Goal: Task Accomplishment & Management: Manage account settings

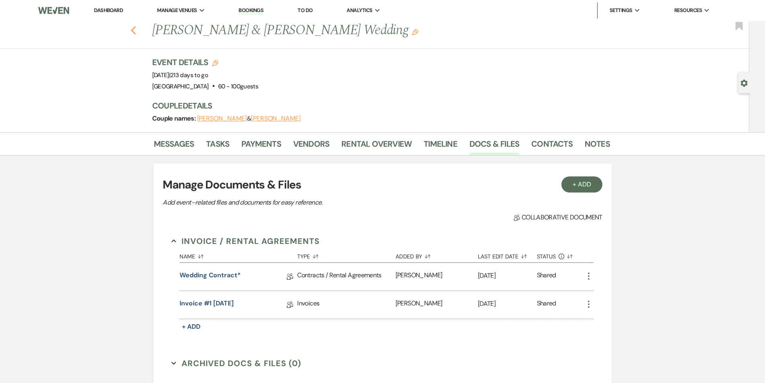
click at [137, 30] on icon "Previous" at bounding box center [133, 31] width 6 height 10
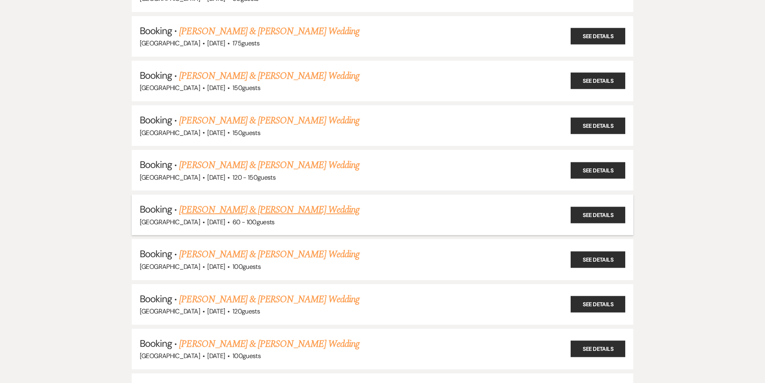
scroll to position [1004, 0]
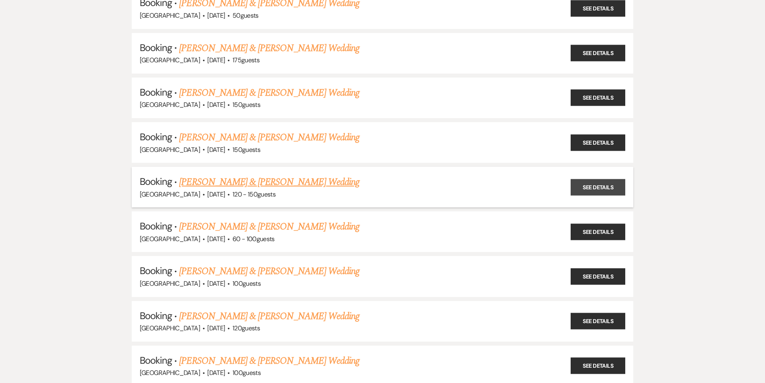
click at [595, 184] on link "See Details" at bounding box center [598, 187] width 55 height 16
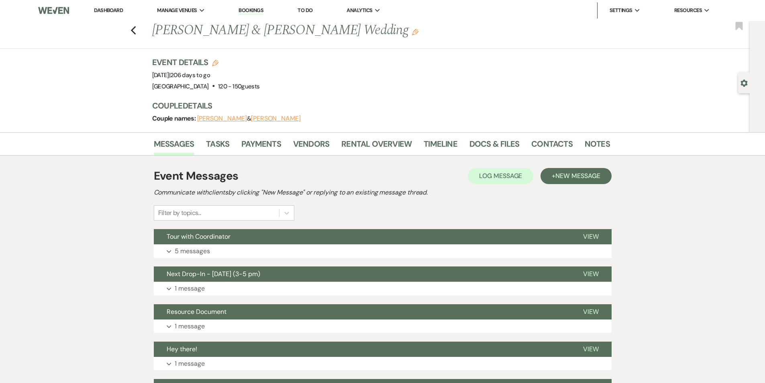
drag, startPoint x: 398, startPoint y: 33, endPoint x: 152, endPoint y: 40, distance: 246.2
click at [152, 40] on div "Previous [PERSON_NAME] & [PERSON_NAME] Wedding Edit" at bounding box center [377, 30] width 458 height 19
copy h1 "[PERSON_NAME] & [PERSON_NAME] Wedding"
click at [488, 141] on link "Docs & Files" at bounding box center [494, 146] width 50 height 18
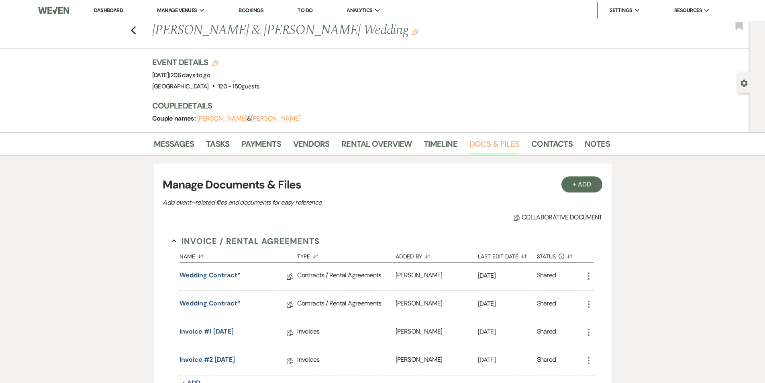
scroll to position [40, 0]
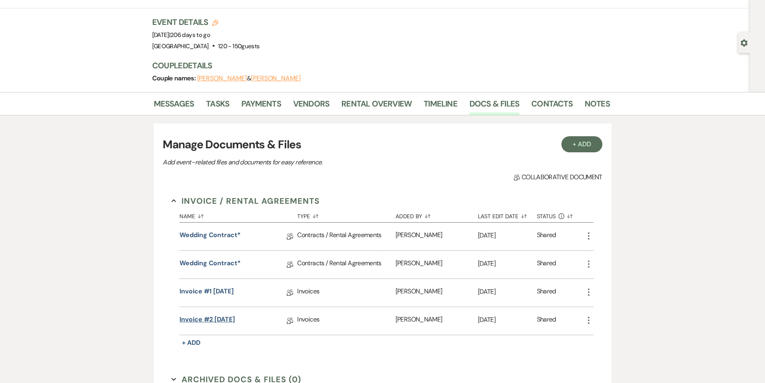
click at [200, 318] on link "Invoice #2 [DATE]" at bounding box center [206, 320] width 55 height 12
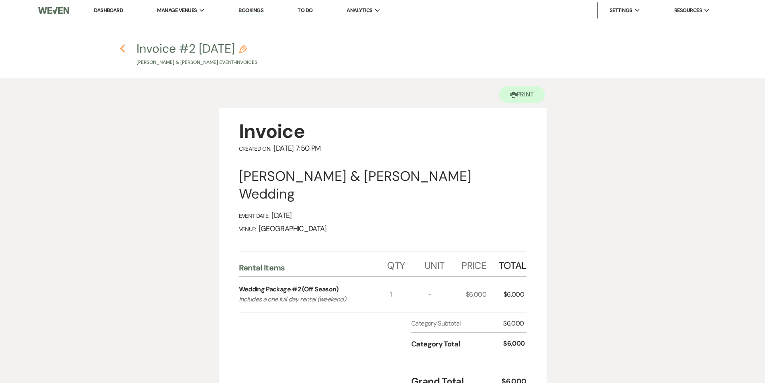
click at [121, 46] on icon "Previous" at bounding box center [123, 49] width 6 height 10
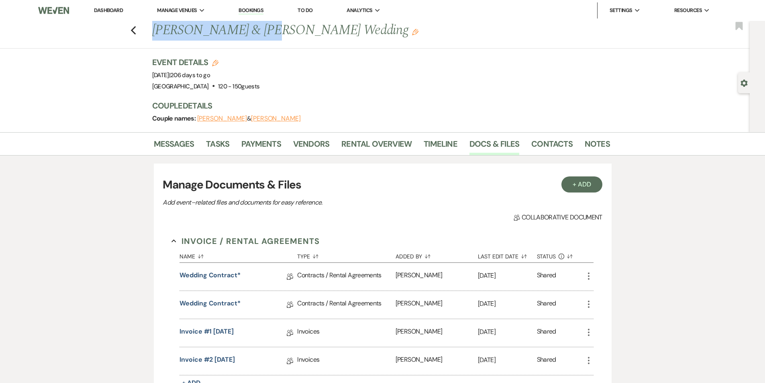
drag, startPoint x: 266, startPoint y: 29, endPoint x: 155, endPoint y: 31, distance: 110.4
click at [155, 31] on h1 "[PERSON_NAME] & [PERSON_NAME] Wedding Edit" at bounding box center [332, 30] width 360 height 19
copy h1 "[PERSON_NAME]"
click at [198, 303] on link "Wedding Contract*" at bounding box center [209, 304] width 61 height 12
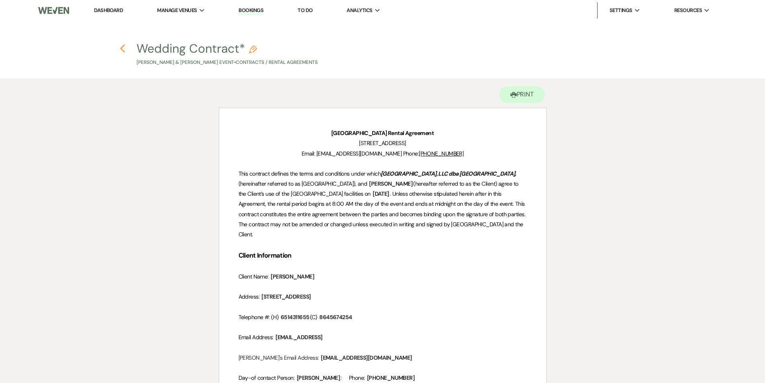
click at [123, 46] on use "button" at bounding box center [122, 48] width 5 height 9
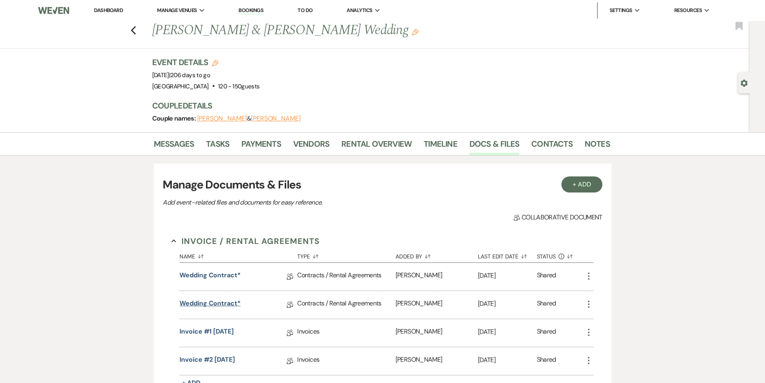
click at [208, 302] on link "Wedding Contract*" at bounding box center [209, 304] width 61 height 12
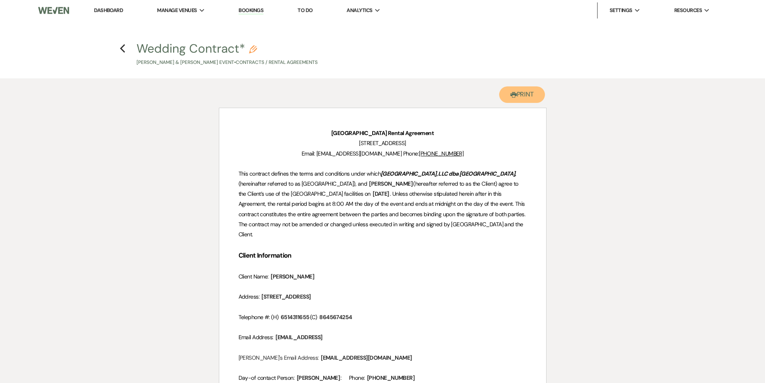
click at [528, 94] on button "Printer Print" at bounding box center [522, 94] width 46 height 16
click at [122, 48] on icon "Previous" at bounding box center [123, 49] width 6 height 10
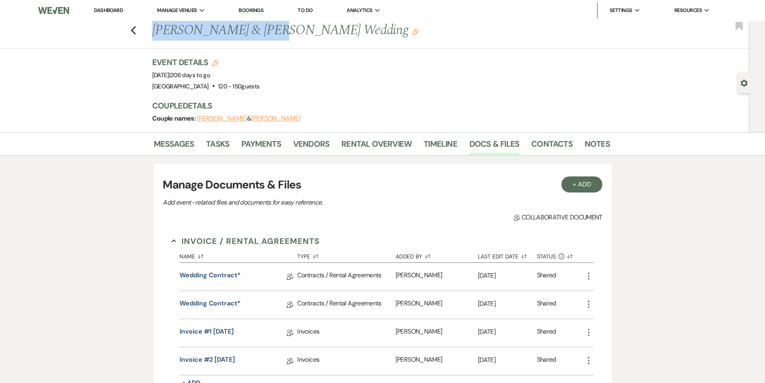
drag, startPoint x: 269, startPoint y: 32, endPoint x: 152, endPoint y: 32, distance: 116.8
click at [152, 32] on div "Previous [PERSON_NAME] & [PERSON_NAME] Wedding Edit" at bounding box center [377, 30] width 458 height 19
copy h1 "[PERSON_NAME]"
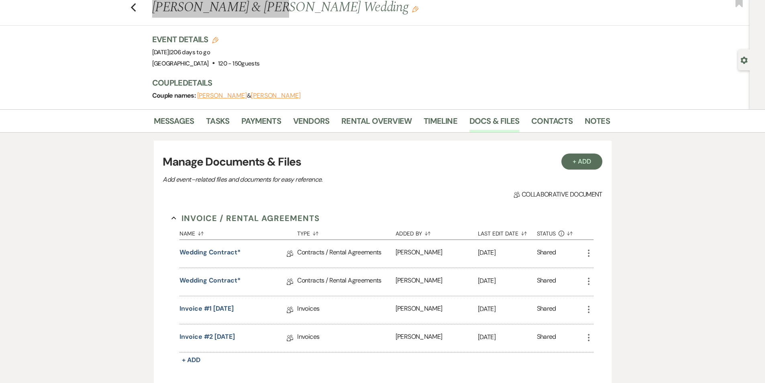
scroll to position [40, 0]
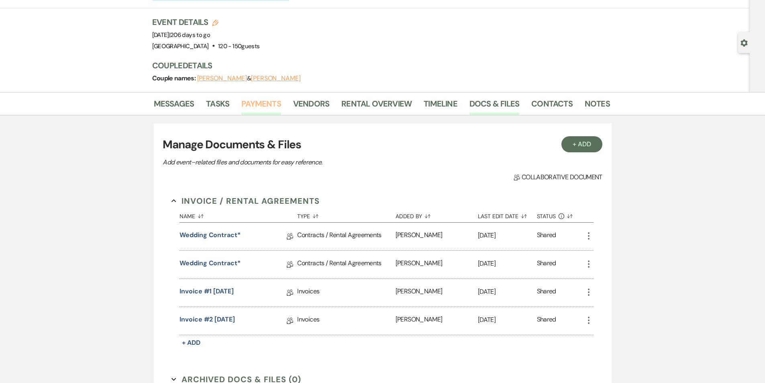
click at [255, 104] on link "Payments" at bounding box center [261, 106] width 40 height 18
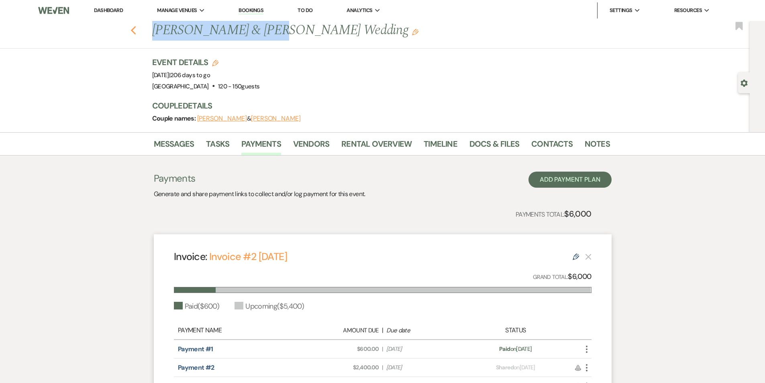
click at [135, 31] on use "button" at bounding box center [132, 30] width 5 height 9
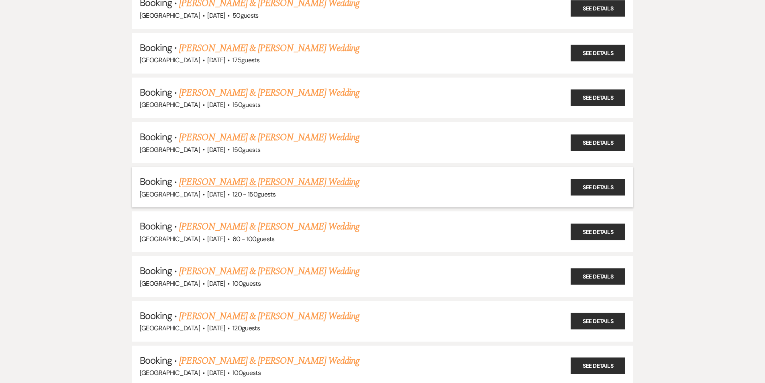
scroll to position [964, 0]
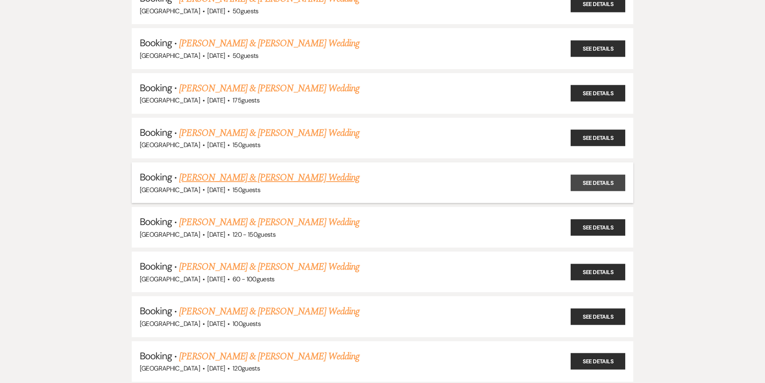
click at [583, 180] on link "See Details" at bounding box center [598, 182] width 55 height 16
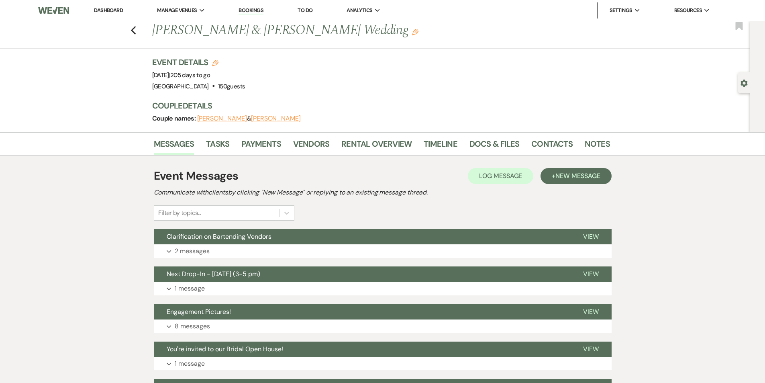
drag, startPoint x: 358, startPoint y: 30, endPoint x: 157, endPoint y: 30, distance: 200.3
click at [157, 30] on h1 "[PERSON_NAME] & [PERSON_NAME] Wedding Edit" at bounding box center [332, 30] width 360 height 19
copy h1 "[PERSON_NAME] & [PERSON_NAME] Wedding"
click at [497, 149] on link "Docs & Files" at bounding box center [494, 146] width 50 height 18
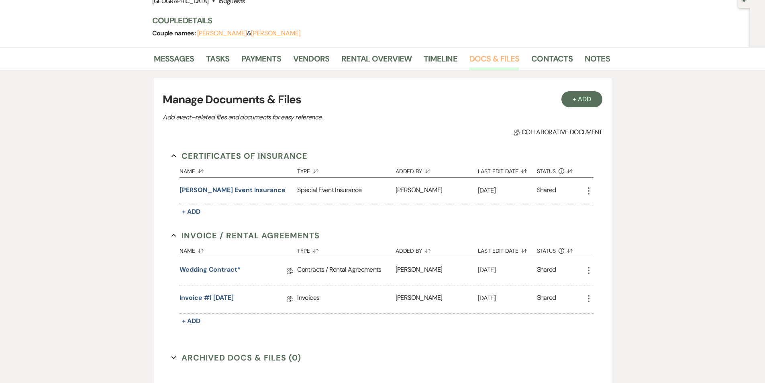
scroll to position [120, 0]
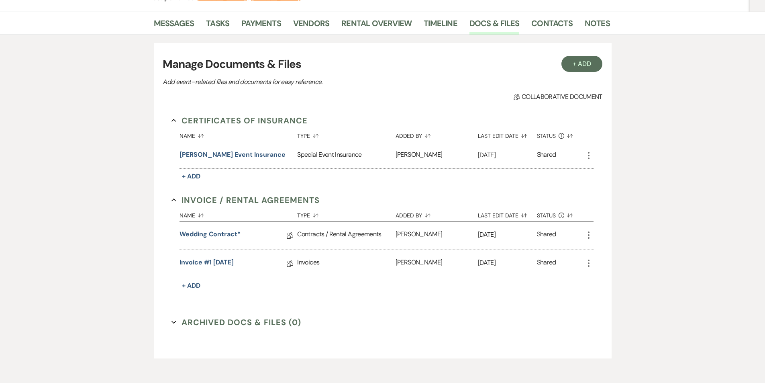
click at [202, 238] on link "Wedding Contract*" at bounding box center [209, 235] width 61 height 12
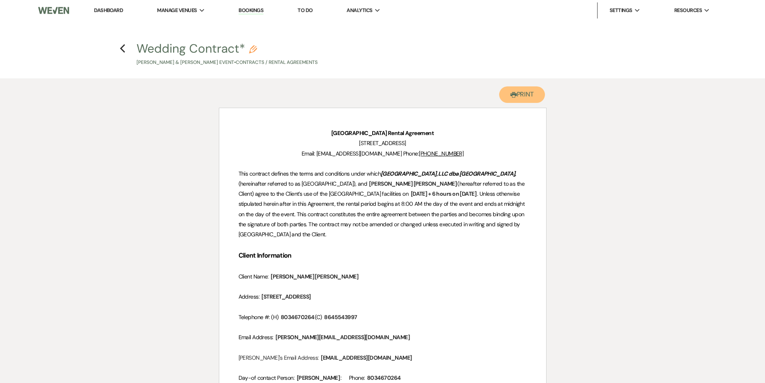
click at [526, 92] on button "Printer Print" at bounding box center [522, 94] width 46 height 16
click at [124, 49] on icon "Previous" at bounding box center [123, 49] width 6 height 10
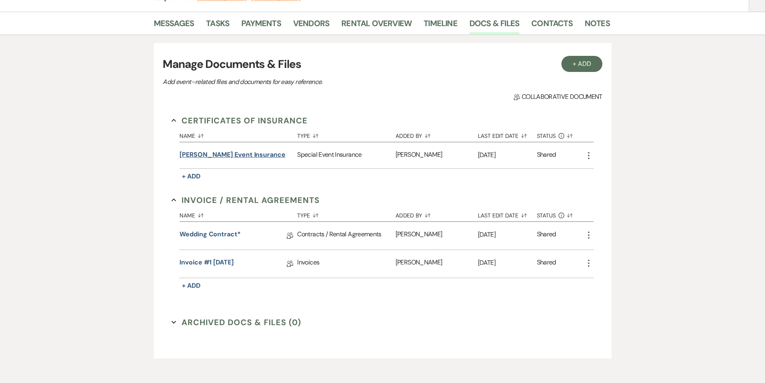
click at [213, 155] on button "[PERSON_NAME] Event insurance" at bounding box center [232, 155] width 106 height 10
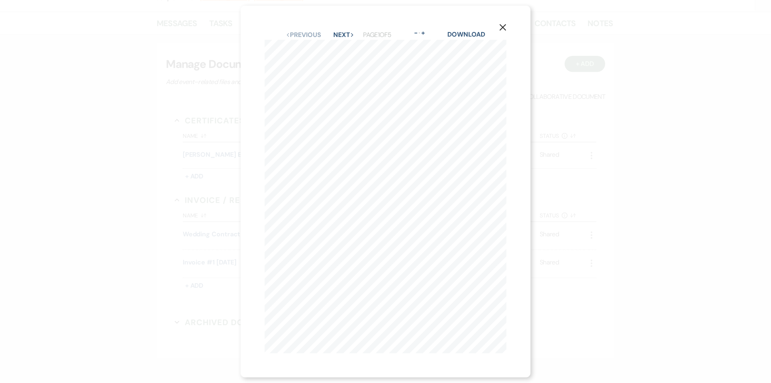
click at [477, 26] on div "X Previous Previous Next Next Page 1 of 5 - Zoom + Download SHOULD ANY OF THE A…" at bounding box center [385, 192] width 290 height 372
click at [472, 30] on link "Download" at bounding box center [465, 34] width 37 height 8
click at [509, 27] on button "X" at bounding box center [503, 27] width 12 height 14
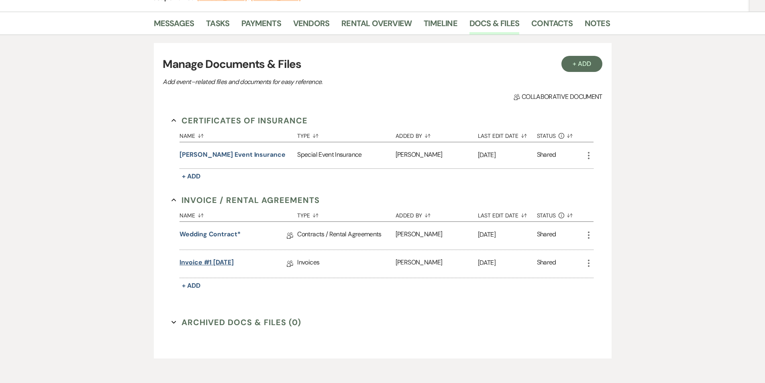
click at [206, 262] on link "Invoice #1 [DATE]" at bounding box center [206, 263] width 54 height 12
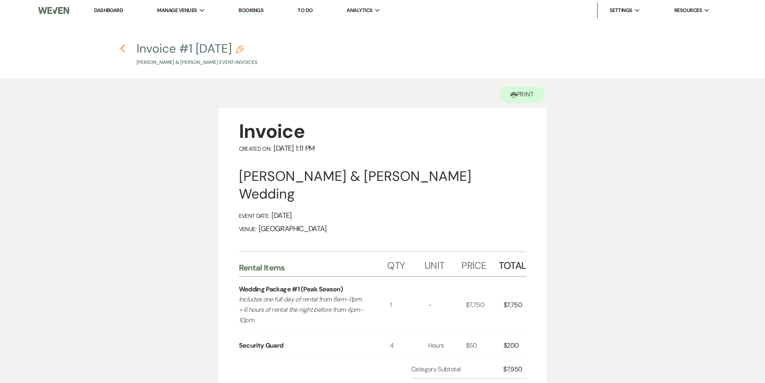
click at [120, 47] on icon "Previous" at bounding box center [123, 49] width 6 height 10
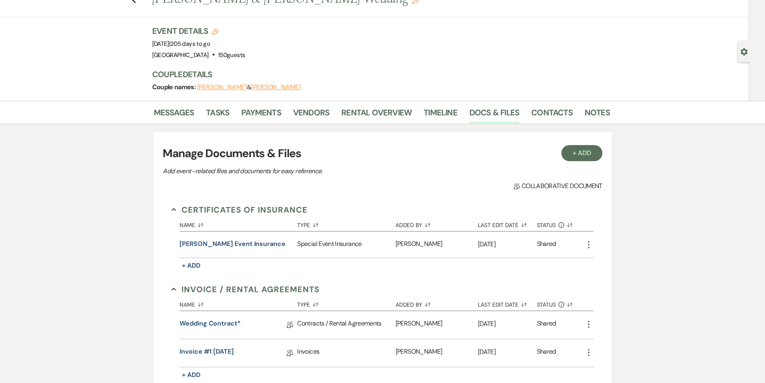
scroll to position [80, 0]
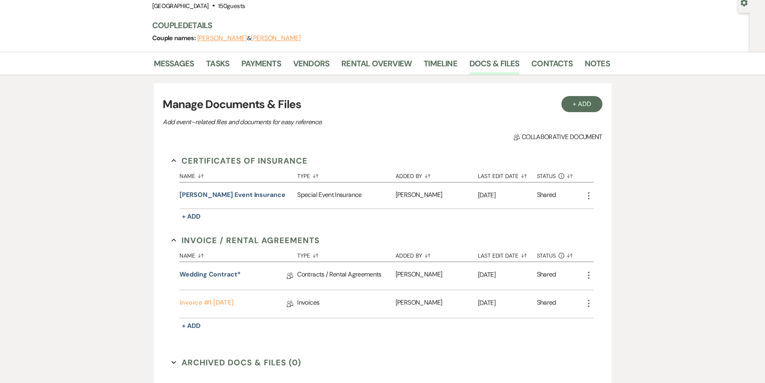
drag, startPoint x: 189, startPoint y: 302, endPoint x: 203, endPoint y: 299, distance: 14.3
click at [189, 302] on link "Invoice #1 [DATE]" at bounding box center [206, 304] width 54 height 12
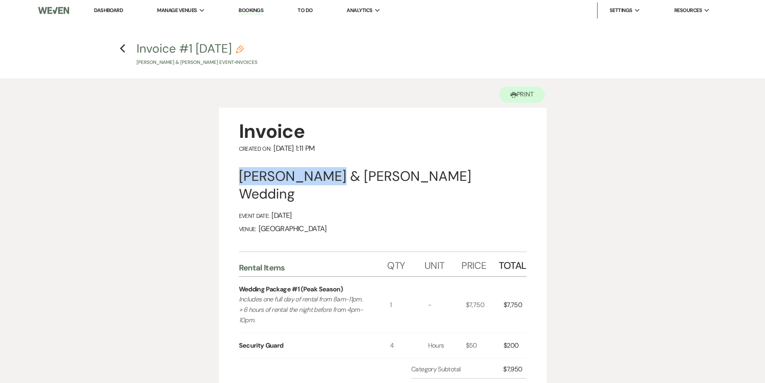
drag, startPoint x: 331, startPoint y: 178, endPoint x: 234, endPoint y: 178, distance: 97.2
click at [234, 178] on div "Invoice Created On: [DATE] 1:11 PM [PERSON_NAME] & [PERSON_NAME] Wedding Event …" at bounding box center [383, 284] width 328 height 352
copy div "[PERSON_NAME]"
click at [126, 50] on h4 "Previous Invoice #1 [DATE] Pencil [PERSON_NAME] & [PERSON_NAME] Event • Invoices" at bounding box center [383, 53] width 578 height 26
click at [132, 48] on h4 "Previous Invoice #1 [DATE] Pencil [PERSON_NAME] & [PERSON_NAME] Event • Invoices" at bounding box center [383, 53] width 578 height 26
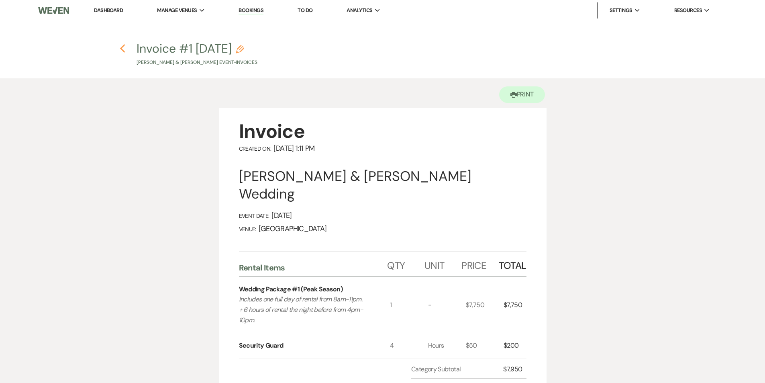
click at [124, 46] on icon "Previous" at bounding box center [123, 49] width 6 height 10
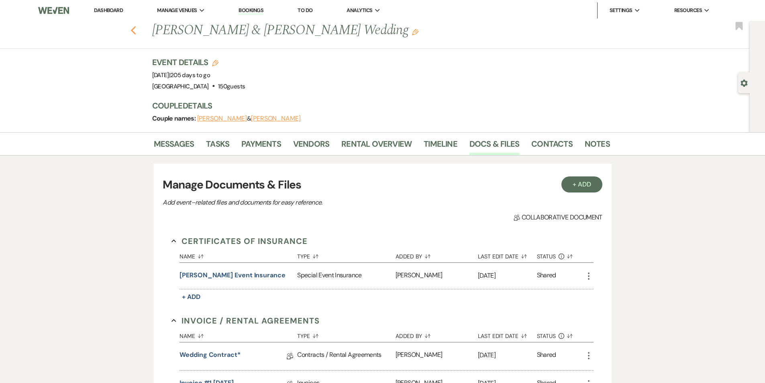
click at [137, 30] on icon "Previous" at bounding box center [133, 31] width 6 height 10
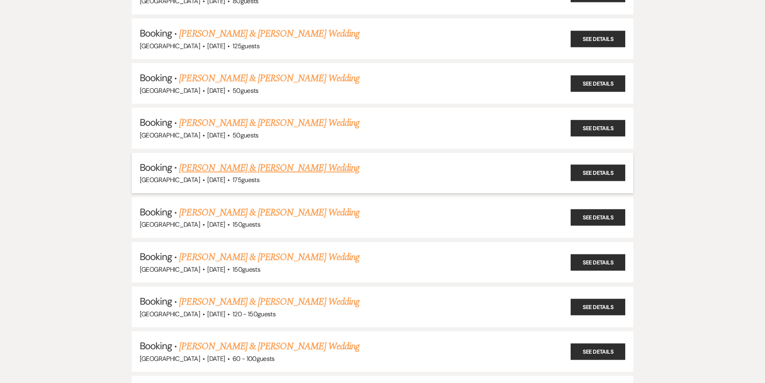
scroll to position [883, 0]
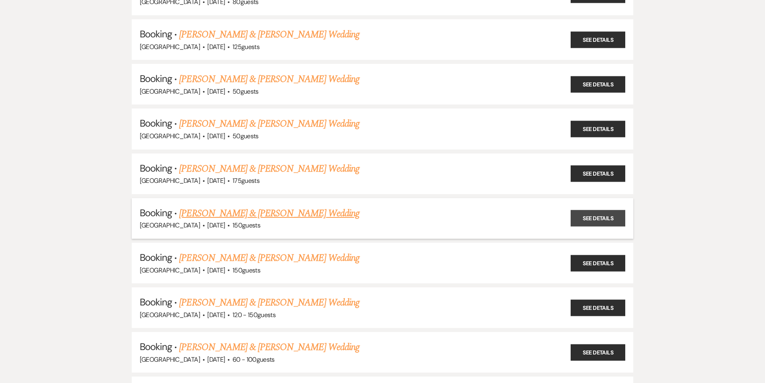
click at [586, 213] on link "See Details" at bounding box center [598, 218] width 55 height 16
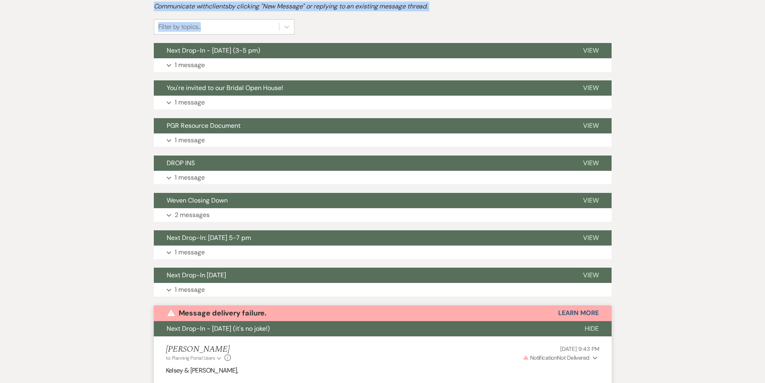
drag, startPoint x: 368, startPoint y: 34, endPoint x: 155, endPoint y: 38, distance: 213.6
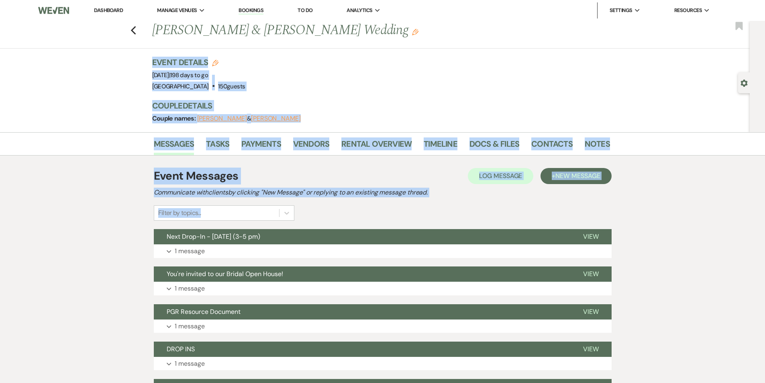
click at [328, 41] on div "Previous [PERSON_NAME] & [PERSON_NAME] Wedding Edit Bookmark" at bounding box center [373, 35] width 754 height 28
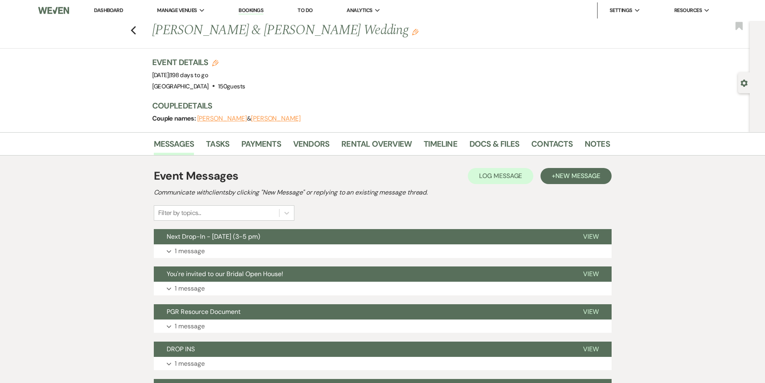
drag, startPoint x: 367, startPoint y: 30, endPoint x: 155, endPoint y: 29, distance: 212.4
click at [155, 29] on h1 "[PERSON_NAME] & [PERSON_NAME] Wedding Edit" at bounding box center [332, 30] width 360 height 19
copy h1 "[PERSON_NAME] & [PERSON_NAME] Wedding"
click at [479, 145] on link "Docs & Files" at bounding box center [494, 146] width 50 height 18
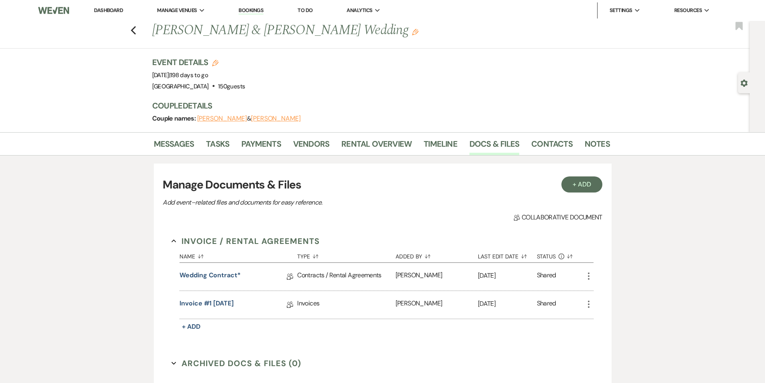
click at [323, 33] on h1 "[PERSON_NAME] & [PERSON_NAME] Wedding Edit" at bounding box center [332, 30] width 360 height 19
drag, startPoint x: 313, startPoint y: 31, endPoint x: 245, endPoint y: 33, distance: 68.3
click at [245, 33] on h1 "[PERSON_NAME] & [PERSON_NAME] Wedding Edit" at bounding box center [332, 30] width 360 height 19
copy h1 "[PERSON_NAME]"
click at [207, 276] on link "Wedding Contract*" at bounding box center [209, 276] width 61 height 12
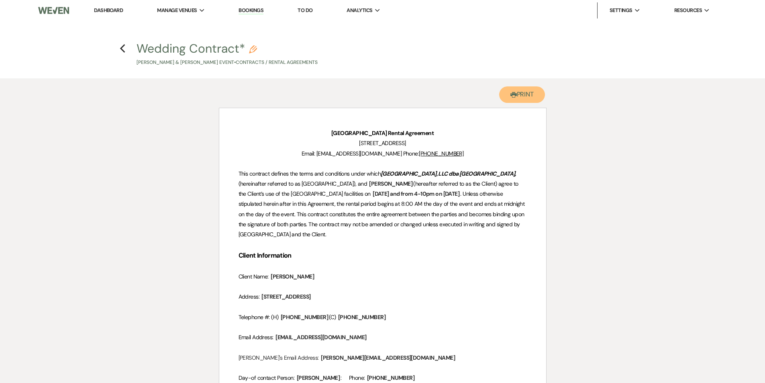
click at [516, 102] on button "Printer Print" at bounding box center [522, 94] width 46 height 16
click at [123, 47] on use "button" at bounding box center [122, 48] width 5 height 9
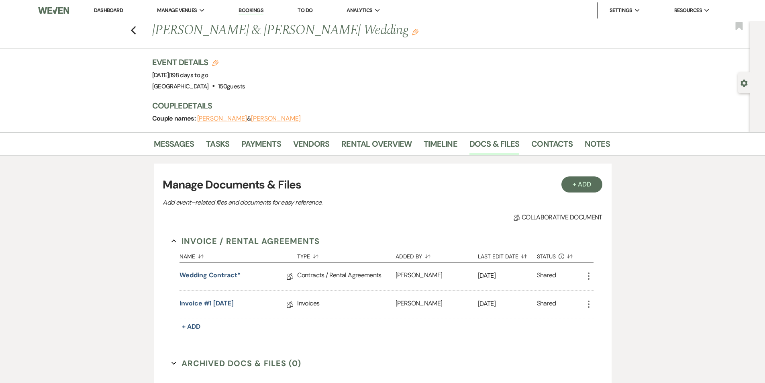
click at [212, 302] on link "Invoice #1 [DATE]" at bounding box center [206, 304] width 54 height 12
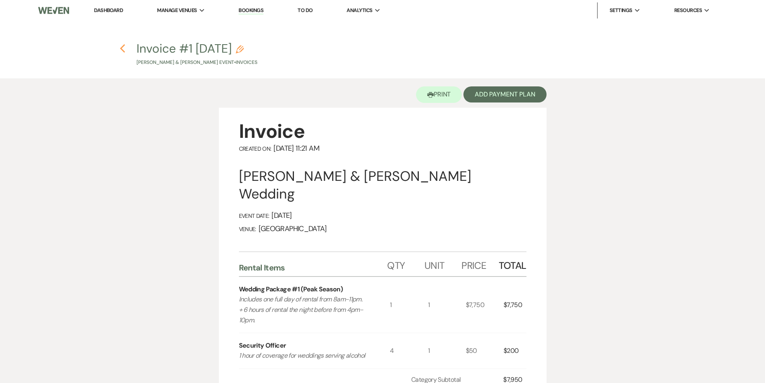
click at [120, 49] on icon "Previous" at bounding box center [123, 49] width 6 height 10
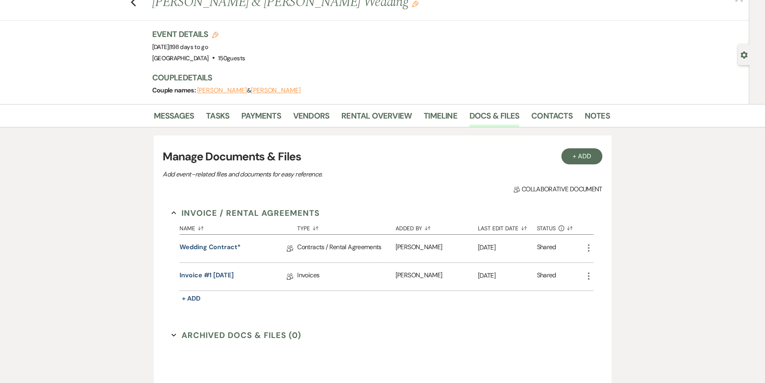
scroll to position [80, 0]
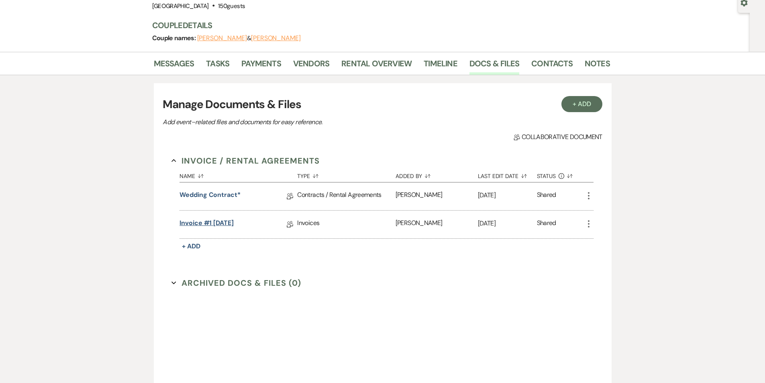
click at [222, 218] on link "Invoice #1 [DATE]" at bounding box center [206, 224] width 54 height 12
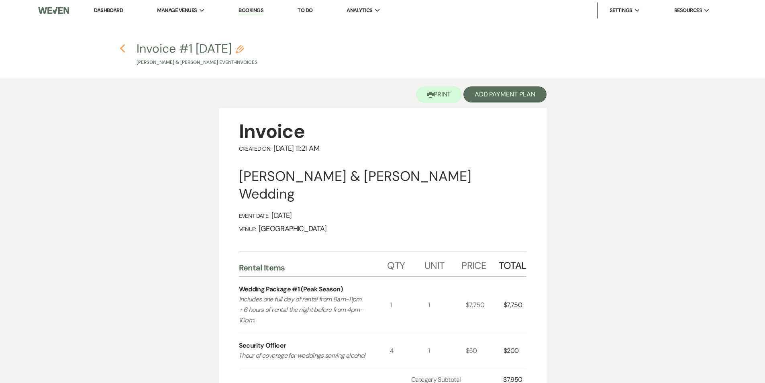
click at [124, 47] on icon "Previous" at bounding box center [123, 49] width 6 height 10
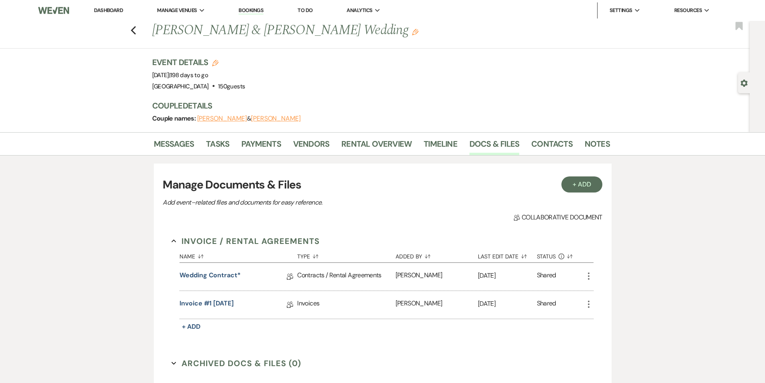
scroll to position [80, 0]
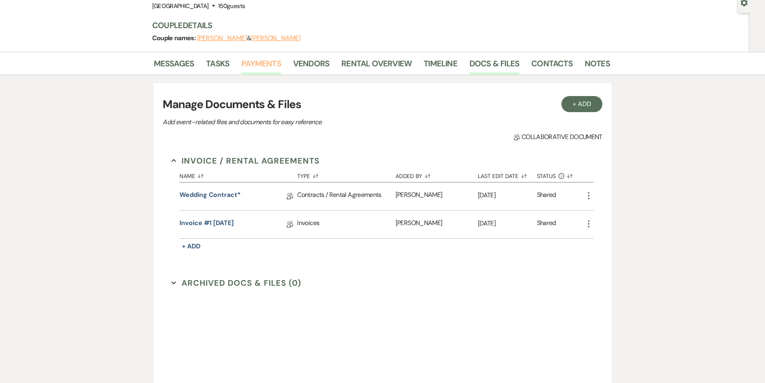
click at [274, 60] on link "Payments" at bounding box center [261, 66] width 40 height 18
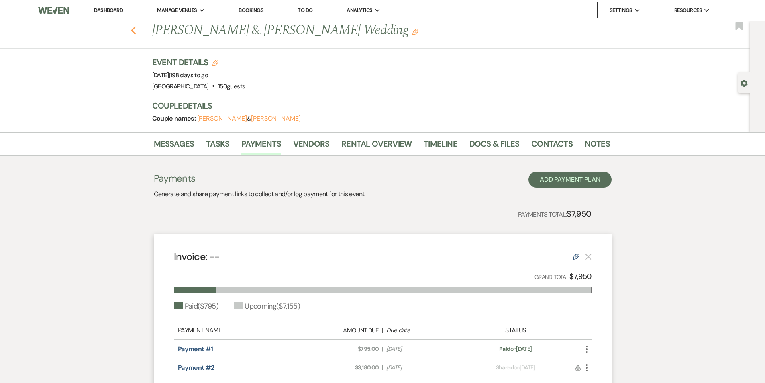
click at [137, 33] on icon "Previous" at bounding box center [133, 31] width 6 height 10
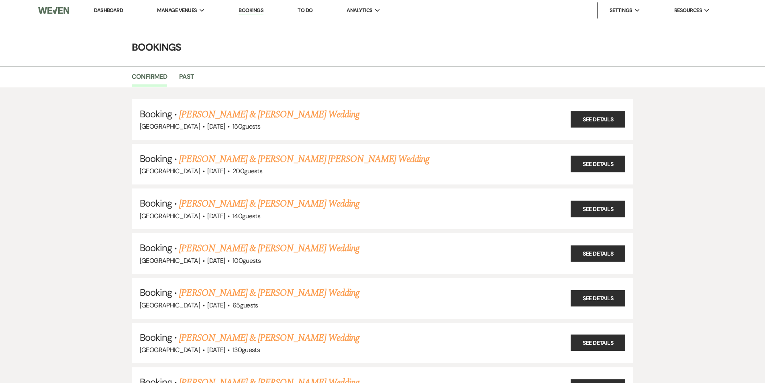
scroll to position [883, 0]
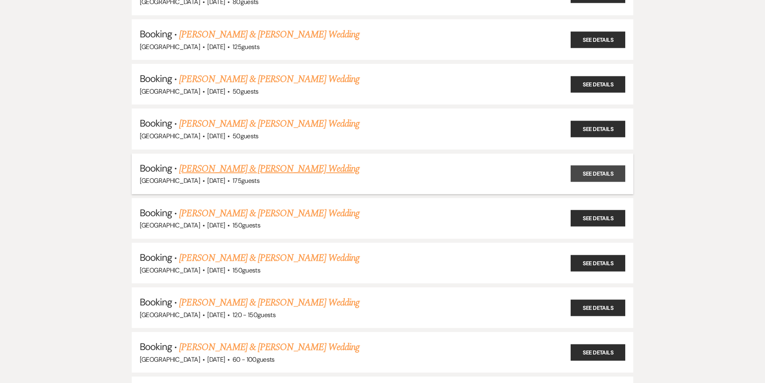
click at [595, 173] on link "See Details" at bounding box center [598, 173] width 55 height 16
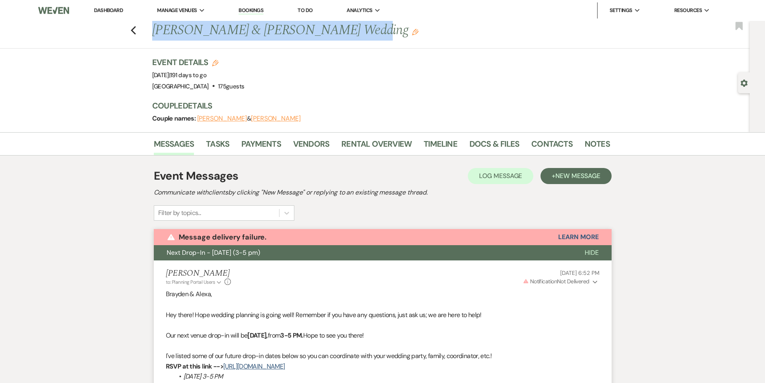
drag, startPoint x: 335, startPoint y: 30, endPoint x: 145, endPoint y: 33, distance: 189.9
click at [145, 33] on div "Previous [PERSON_NAME] & [PERSON_NAME] Wedding Edit Bookmark" at bounding box center [373, 35] width 754 height 28
copy h1 "[PERSON_NAME] & [PERSON_NAME]"
click at [481, 149] on link "Docs & Files" at bounding box center [494, 146] width 50 height 18
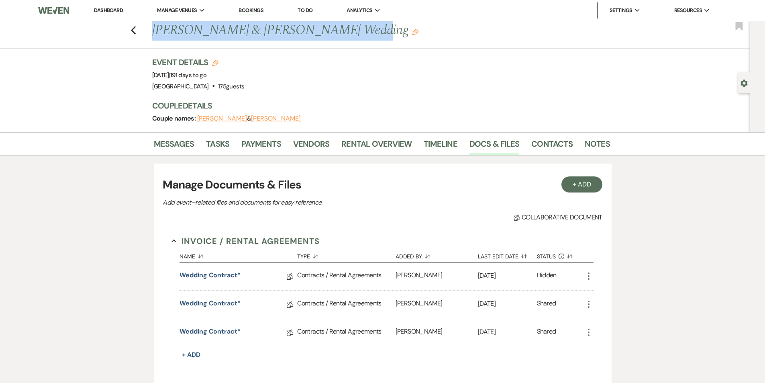
click at [208, 306] on link "Wedding Contract*" at bounding box center [209, 304] width 61 height 12
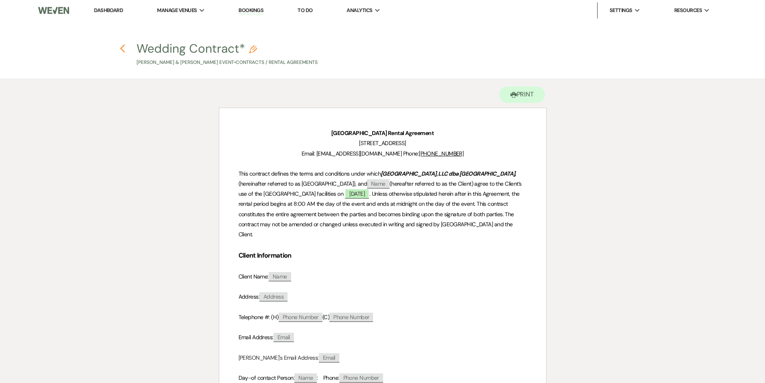
click at [122, 47] on use "button" at bounding box center [122, 48] width 5 height 9
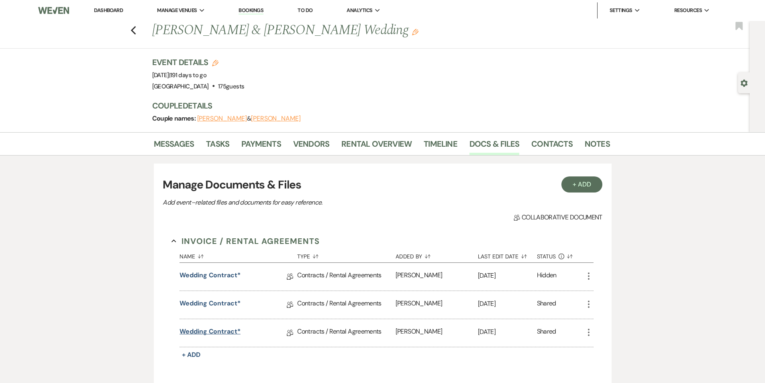
click at [204, 329] on link "Wedding Contract*" at bounding box center [209, 332] width 61 height 12
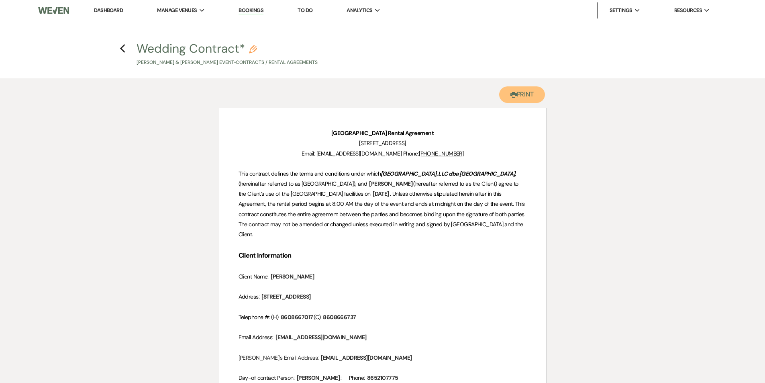
click at [529, 93] on button "Printer Print" at bounding box center [522, 94] width 46 height 16
click at [119, 46] on h4 "Previous Wedding Contract* Pencil [PERSON_NAME] & [PERSON_NAME] Event • Contrac…" at bounding box center [383, 53] width 578 height 26
click at [122, 49] on use "button" at bounding box center [122, 48] width 5 height 9
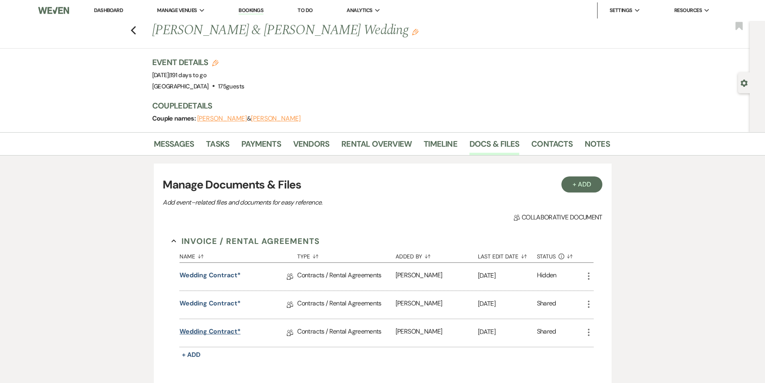
click at [219, 333] on link "Wedding Contract*" at bounding box center [209, 332] width 61 height 12
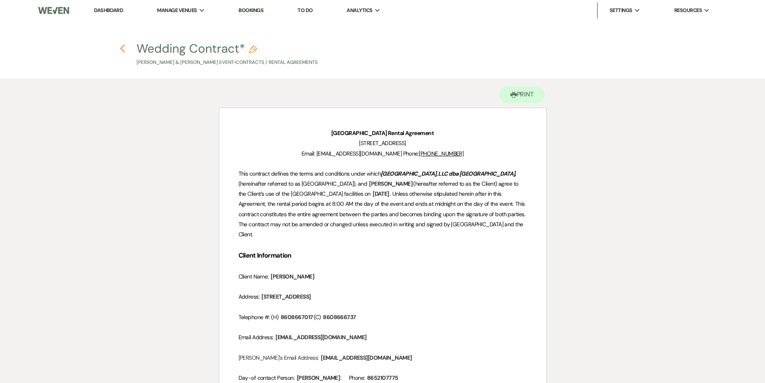
click at [124, 49] on icon "Previous" at bounding box center [123, 49] width 6 height 10
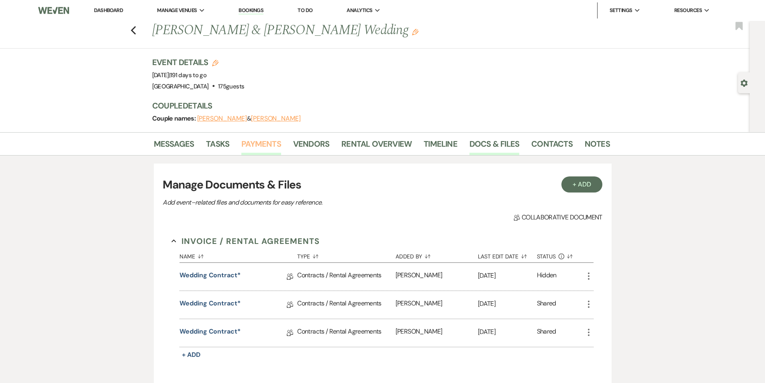
click at [252, 148] on link "Payments" at bounding box center [261, 146] width 40 height 18
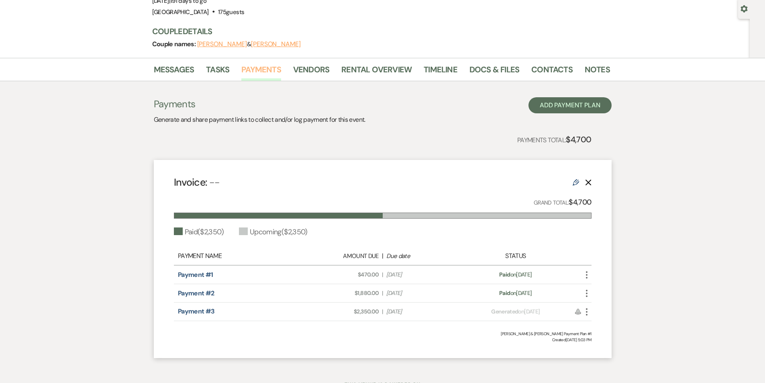
scroll to position [29, 0]
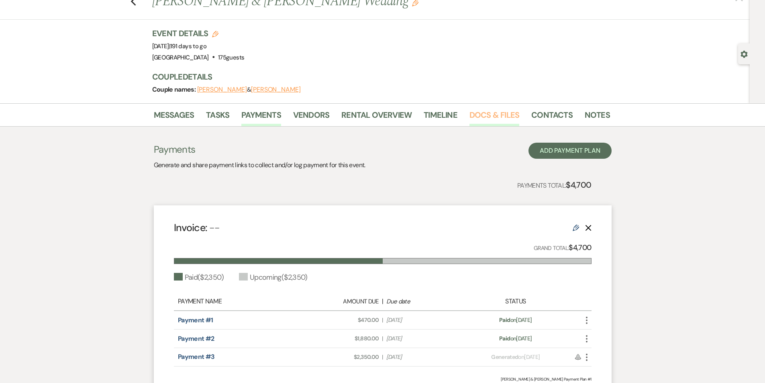
click at [485, 112] on link "Docs & Files" at bounding box center [494, 117] width 50 height 18
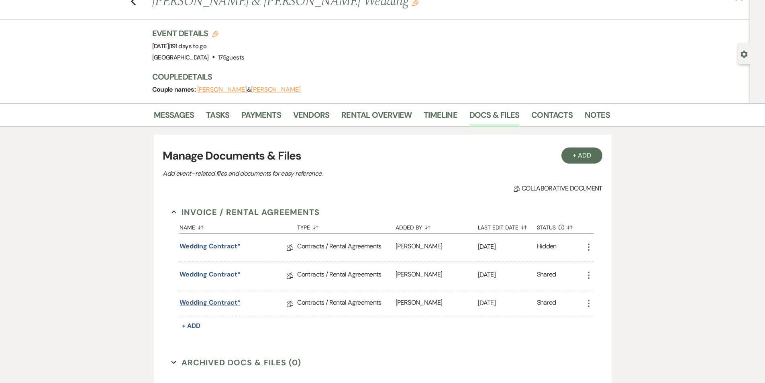
click at [197, 302] on link "Wedding Contract*" at bounding box center [209, 304] width 61 height 12
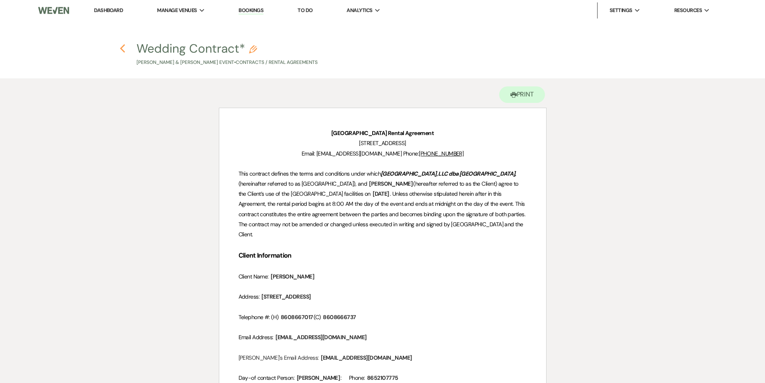
click at [124, 50] on icon "Previous" at bounding box center [123, 49] width 6 height 10
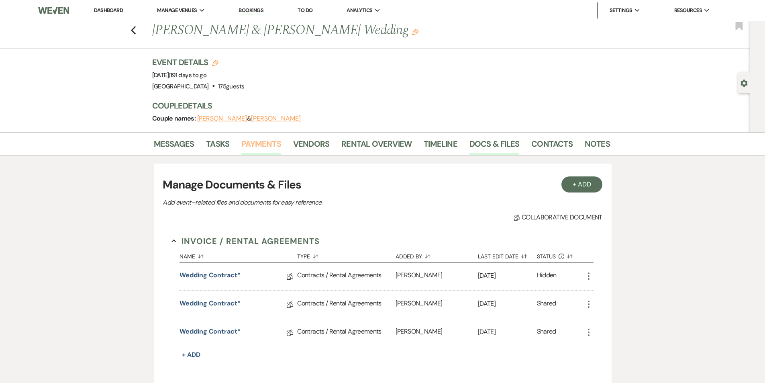
click at [259, 140] on link "Payments" at bounding box center [261, 146] width 40 height 18
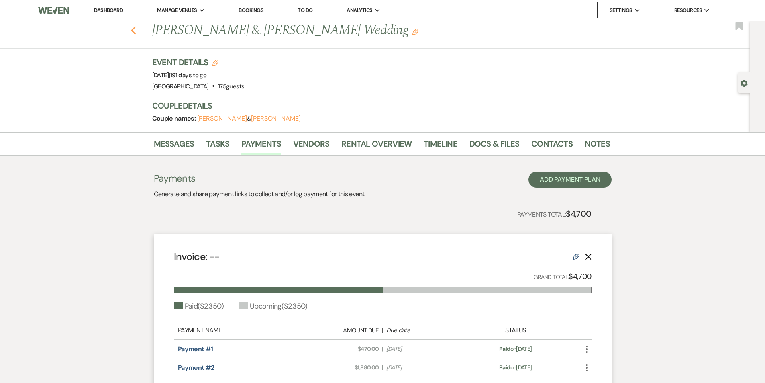
click at [136, 30] on use "button" at bounding box center [132, 30] width 5 height 9
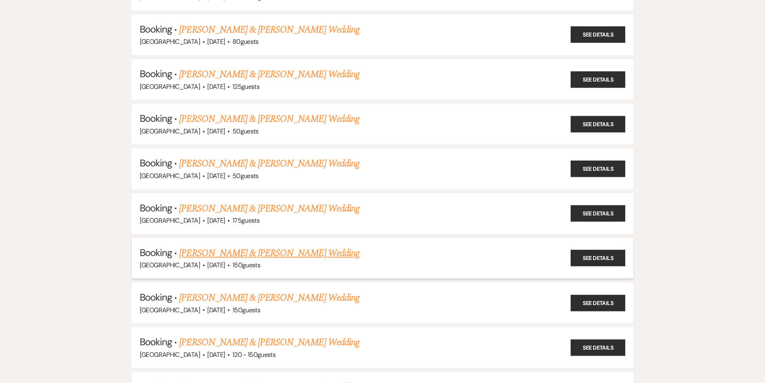
scroll to position [843, 0]
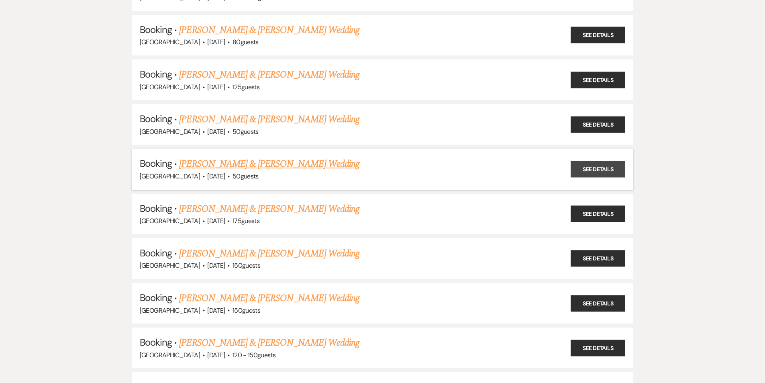
click at [589, 167] on link "See Details" at bounding box center [598, 169] width 55 height 16
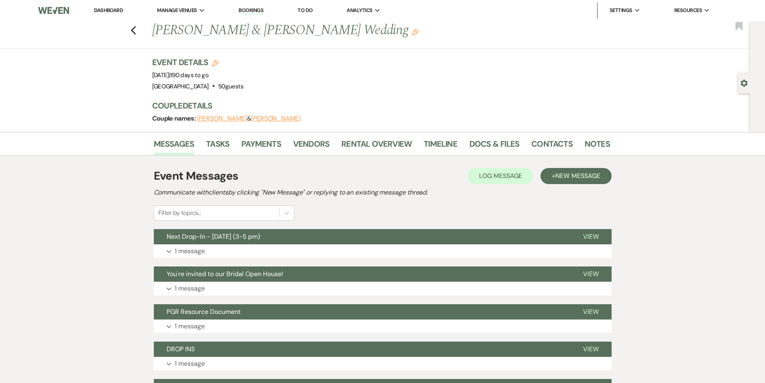
click at [324, 30] on h1 "[PERSON_NAME] & [PERSON_NAME] Wedding Edit" at bounding box center [332, 30] width 360 height 19
drag, startPoint x: 372, startPoint y: 30, endPoint x: 154, endPoint y: 28, distance: 218.0
click at [154, 28] on div "Previous [PERSON_NAME] & [PERSON_NAME] Wedding Edit" at bounding box center [377, 30] width 458 height 19
copy h1 "[PERSON_NAME] & [PERSON_NAME] Wedding"
click at [488, 144] on link "Docs & Files" at bounding box center [494, 146] width 50 height 18
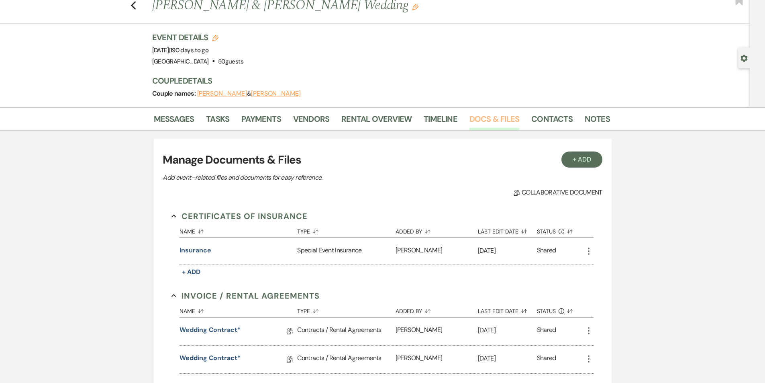
scroll to position [80, 0]
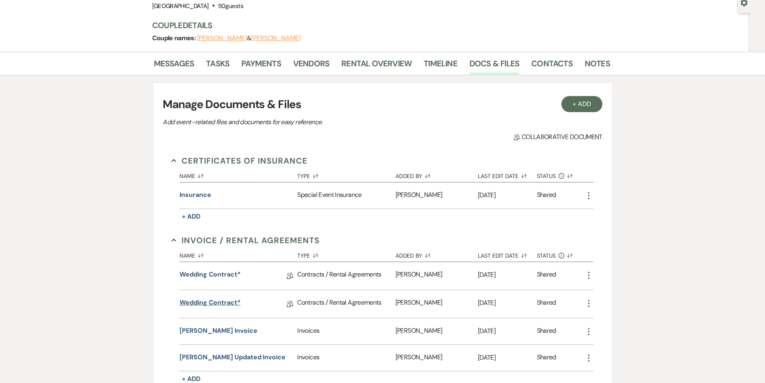
click at [224, 304] on link "Wedding Contract*" at bounding box center [209, 304] width 61 height 12
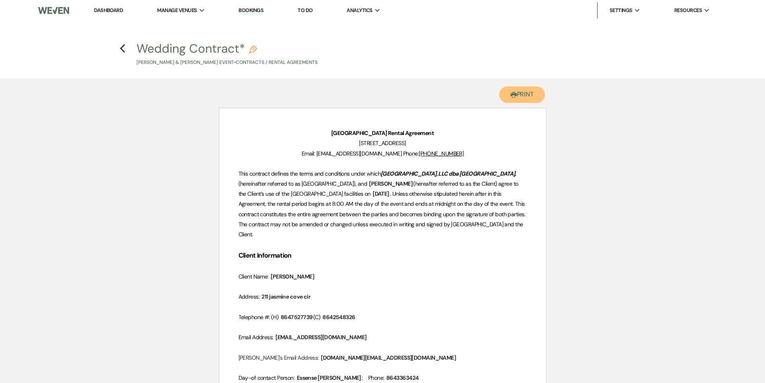
click at [526, 98] on button "Printer Print" at bounding box center [522, 94] width 46 height 16
click at [124, 49] on icon "Previous" at bounding box center [123, 49] width 6 height 10
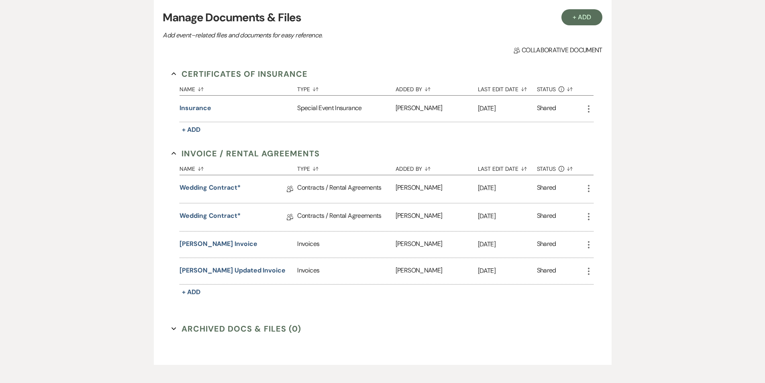
scroll to position [201, 0]
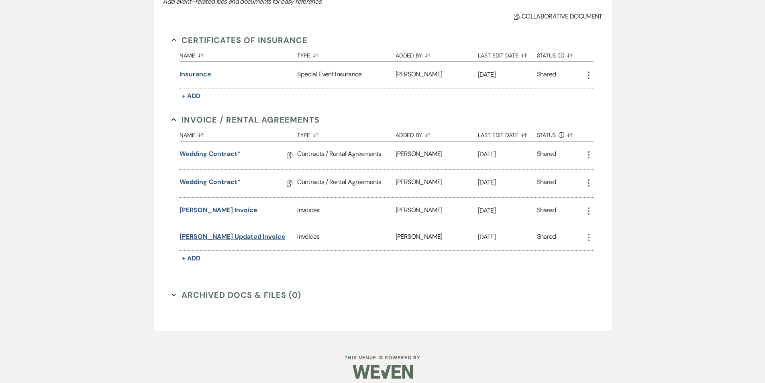
click at [234, 237] on button "[PERSON_NAME] updated invoice" at bounding box center [232, 237] width 106 height 10
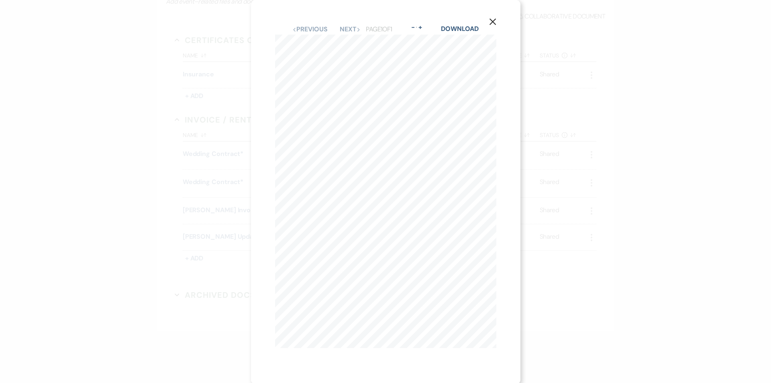
click at [492, 16] on button "X" at bounding box center [493, 21] width 12 height 14
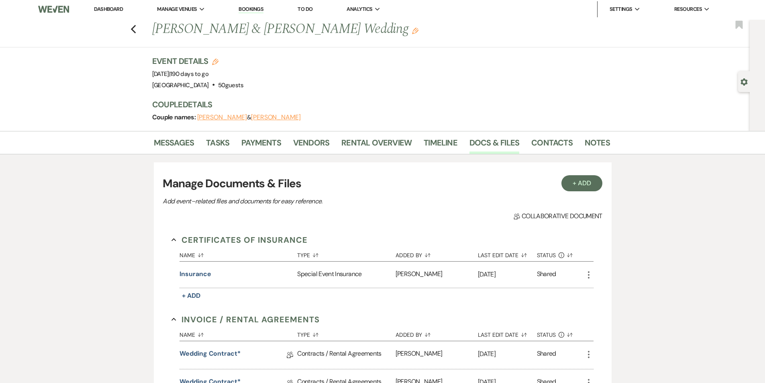
scroll to position [0, 0]
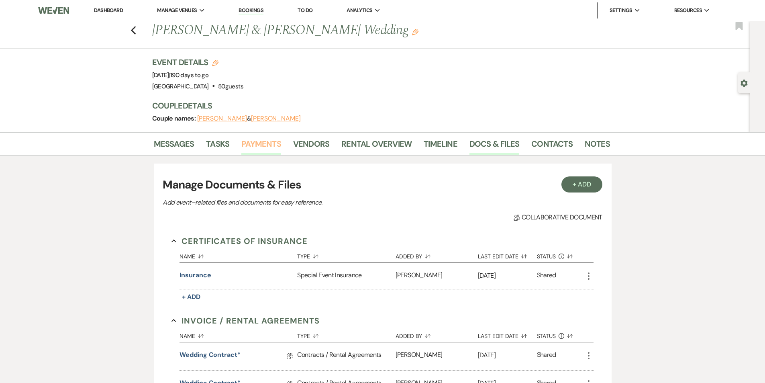
click at [258, 142] on link "Payments" at bounding box center [261, 146] width 40 height 18
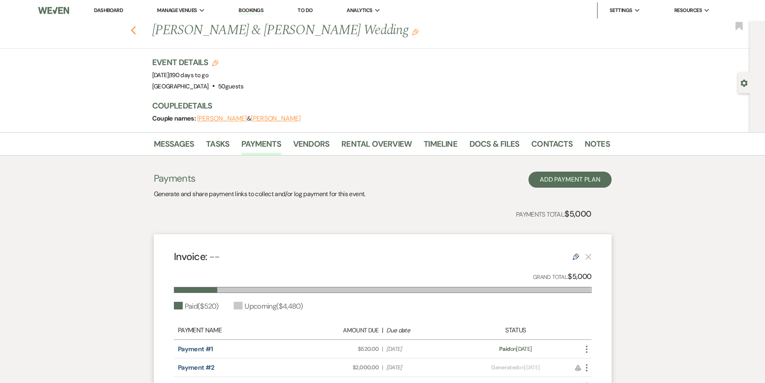
click at [137, 26] on icon "Previous" at bounding box center [133, 31] width 6 height 10
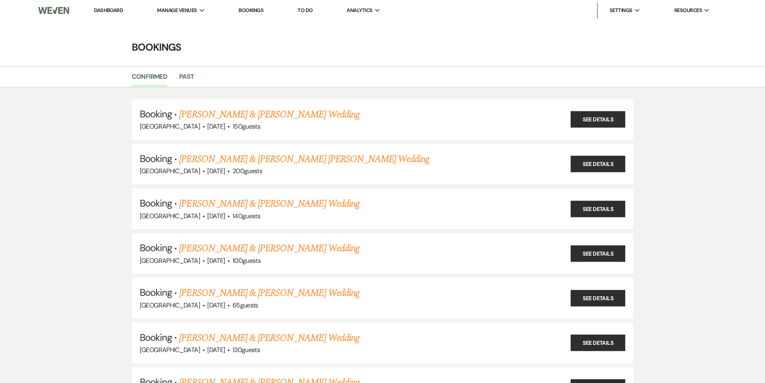
scroll to position [843, 0]
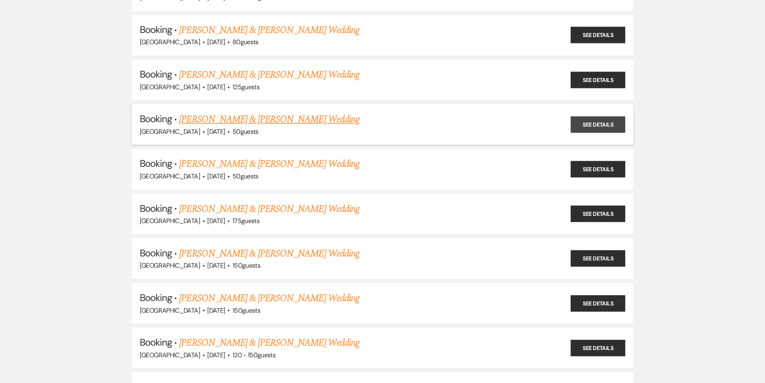
click at [611, 123] on link "See Details" at bounding box center [598, 124] width 55 height 16
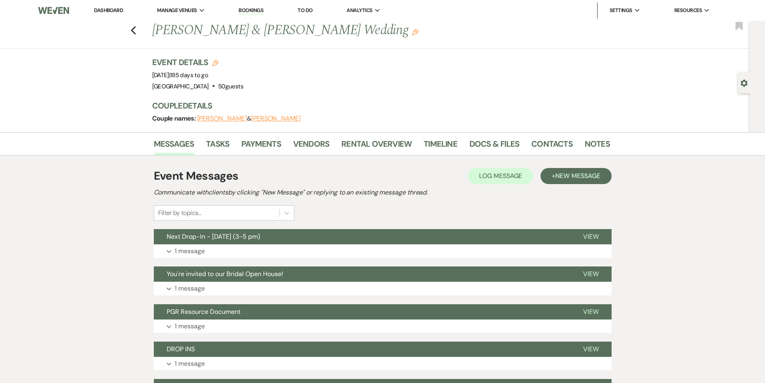
drag, startPoint x: 362, startPoint y: 33, endPoint x: 155, endPoint y: 31, distance: 207.6
click at [155, 31] on div "Previous [PERSON_NAME] & [PERSON_NAME] Wedding Edit" at bounding box center [377, 30] width 458 height 19
copy h1 "[PERSON_NAME] & [PERSON_NAME] Wedding"
click at [480, 144] on link "Docs & Files" at bounding box center [494, 146] width 50 height 18
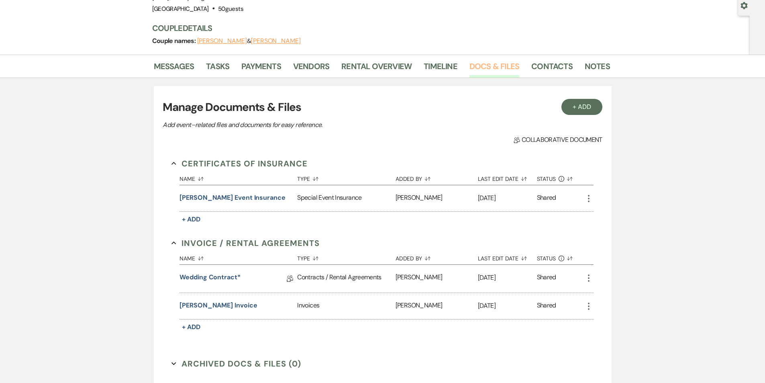
scroll to position [120, 0]
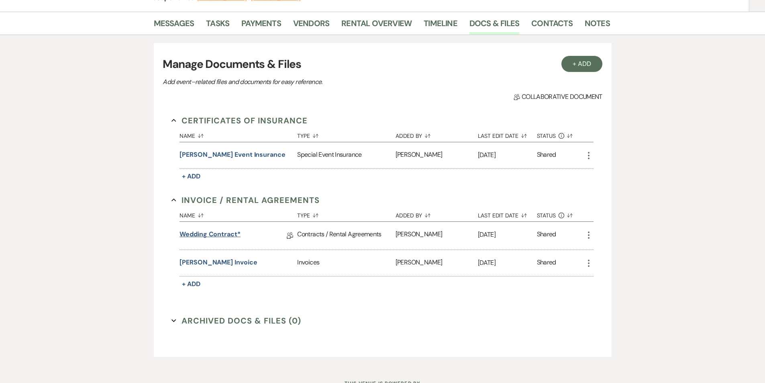
click at [192, 232] on link "Wedding Contract*" at bounding box center [209, 235] width 61 height 12
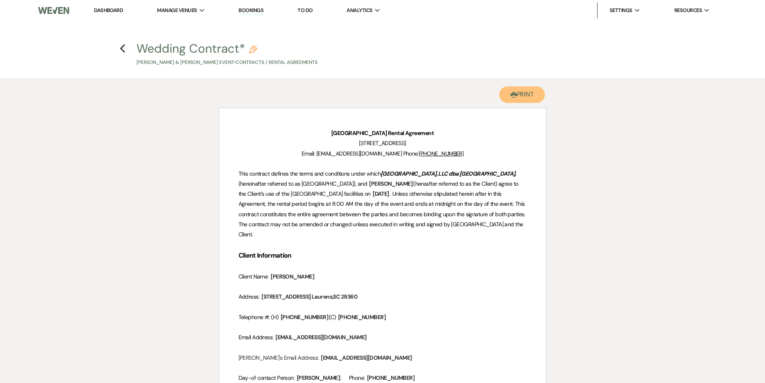
click at [513, 92] on icon "Printer" at bounding box center [513, 95] width 6 height 6
click at [120, 51] on icon "Previous" at bounding box center [123, 49] width 6 height 10
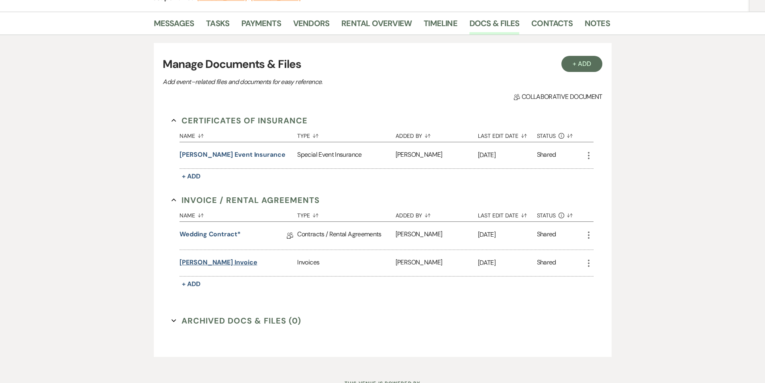
click at [215, 265] on button "[PERSON_NAME] invoice" at bounding box center [217, 262] width 77 height 10
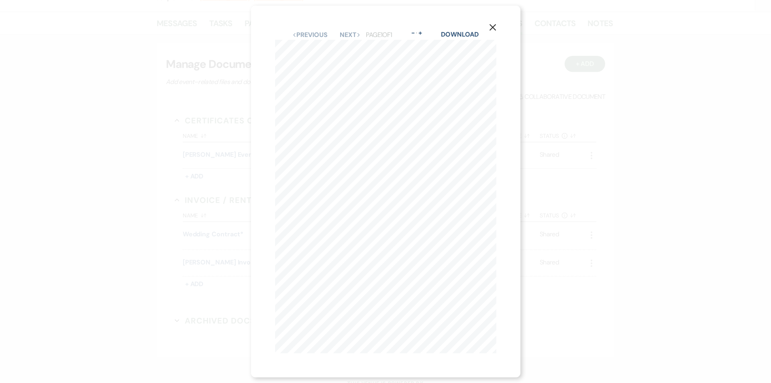
click at [491, 23] on button "X" at bounding box center [493, 27] width 12 height 14
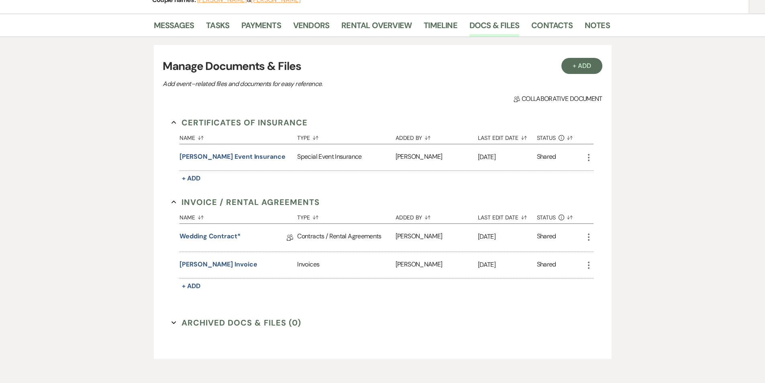
scroll to position [0, 0]
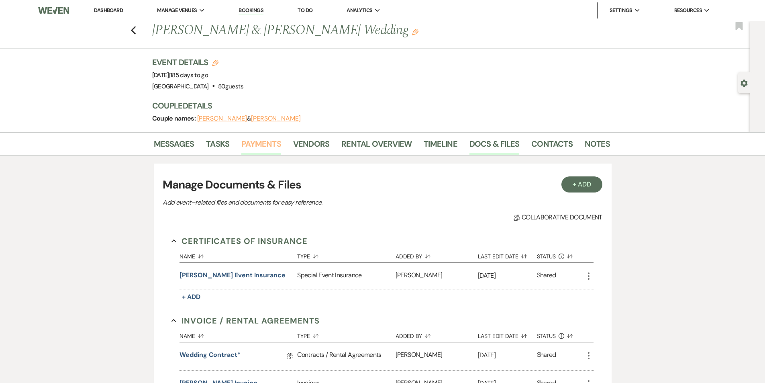
click at [244, 143] on link "Payments" at bounding box center [261, 146] width 40 height 18
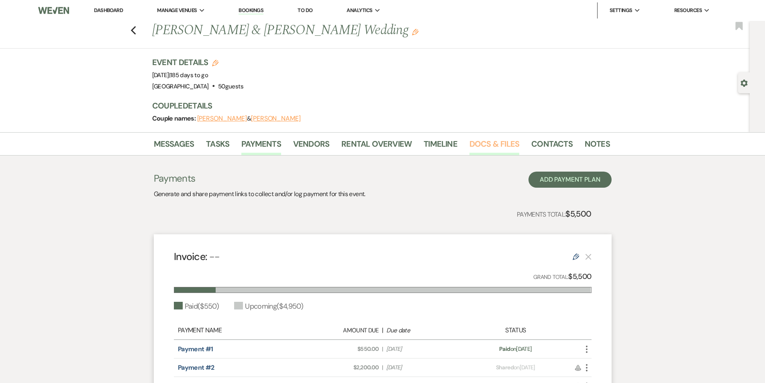
click at [502, 137] on link "Docs & Files" at bounding box center [494, 146] width 50 height 18
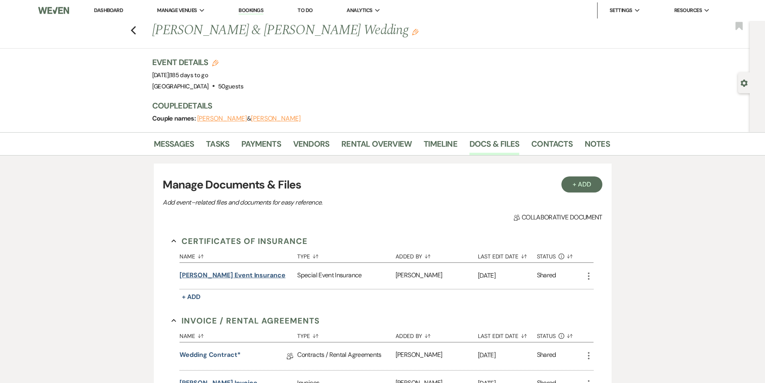
click at [224, 275] on button "[PERSON_NAME] event insurance" at bounding box center [232, 275] width 106 height 10
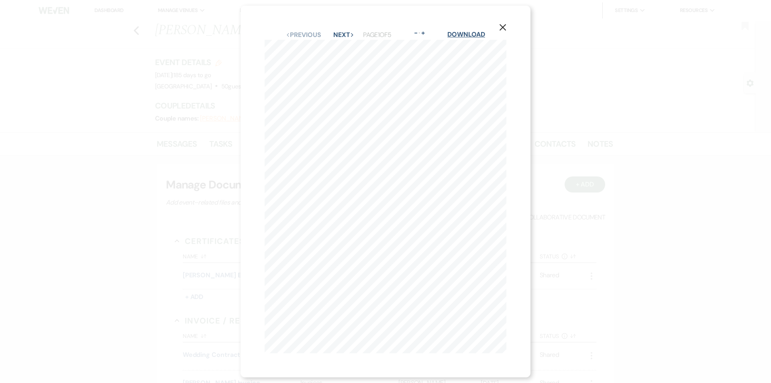
click at [461, 31] on link "Download" at bounding box center [465, 34] width 37 height 8
click at [506, 24] on icon "X" at bounding box center [502, 27] width 7 height 7
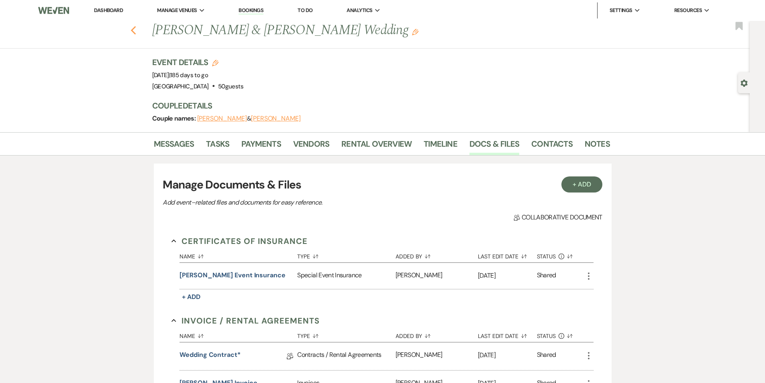
click at [137, 30] on icon "Previous" at bounding box center [133, 31] width 6 height 10
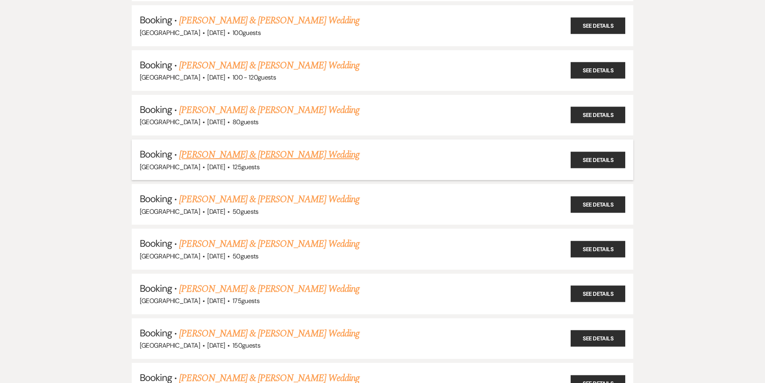
scroll to position [763, 0]
click at [608, 160] on link "See Details" at bounding box center [598, 160] width 55 height 16
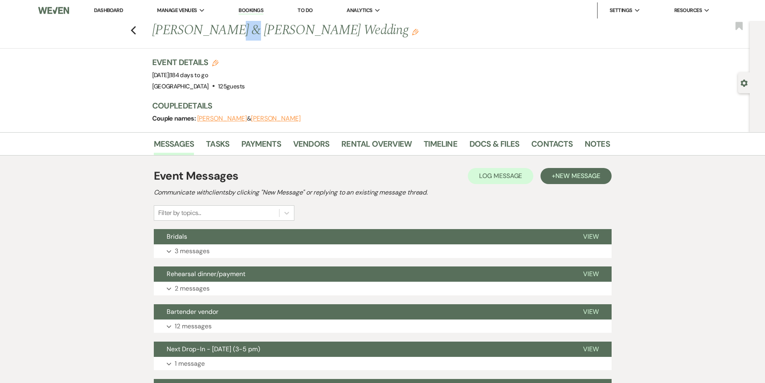
drag, startPoint x: 204, startPoint y: 33, endPoint x: 184, endPoint y: 33, distance: 19.3
drag, startPoint x: 184, startPoint y: 33, endPoint x: 328, endPoint y: 58, distance: 145.9
click at [327, 58] on div "Event Details Edit Event Date: [DATE] | 184 days to go Venue: [GEOGRAPHIC_DATA]…" at bounding box center [377, 74] width 450 height 35
drag, startPoint x: 387, startPoint y: 33, endPoint x: 151, endPoint y: 34, distance: 236.1
click at [151, 34] on div "Previous [PERSON_NAME] & [PERSON_NAME] Wedding Edit" at bounding box center [377, 30] width 458 height 19
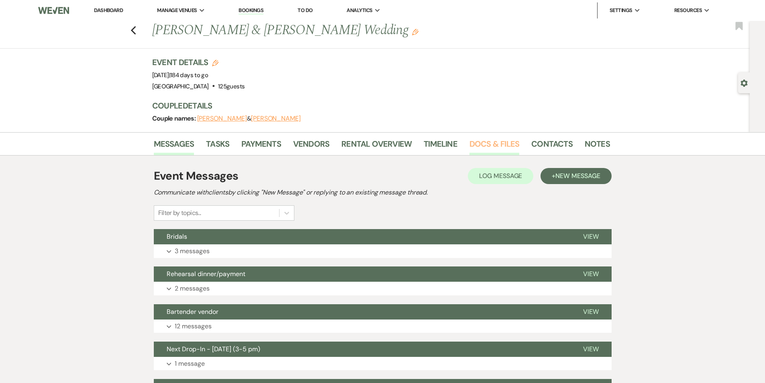
click at [490, 143] on link "Docs & Files" at bounding box center [494, 146] width 50 height 18
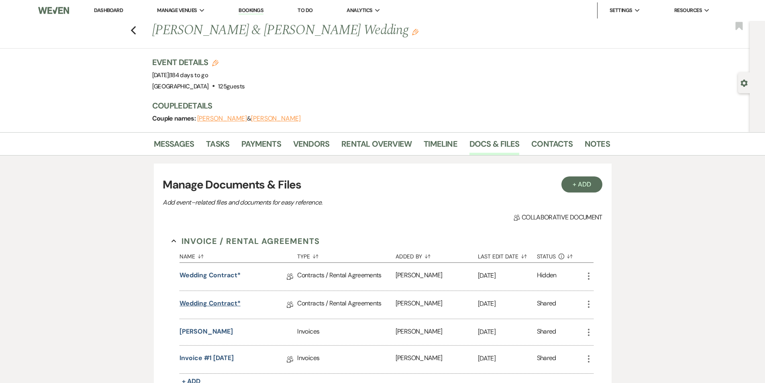
click at [210, 304] on link "Wedding Contract*" at bounding box center [209, 304] width 61 height 12
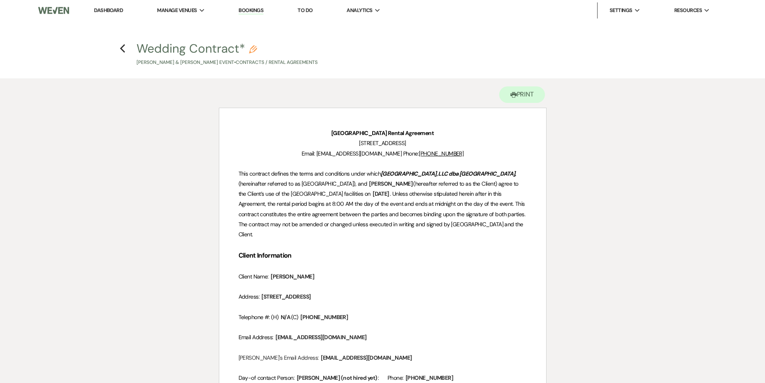
click at [117, 45] on h4 "Previous Wedding Contract* Pencil [PERSON_NAME] & [PERSON_NAME] Event • Contrac…" at bounding box center [383, 53] width 578 height 26
click at [127, 48] on h4 "Previous Wedding Contract* Pencil [PERSON_NAME] & [PERSON_NAME] Event • Contrac…" at bounding box center [383, 53] width 578 height 26
click at [122, 47] on use "button" at bounding box center [122, 48] width 5 height 9
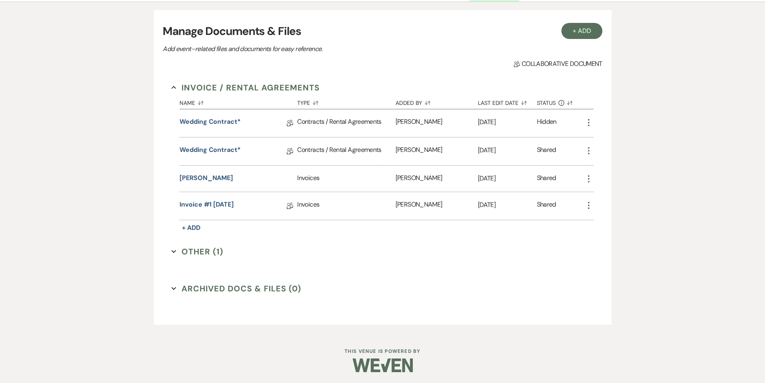
scroll to position [155, 0]
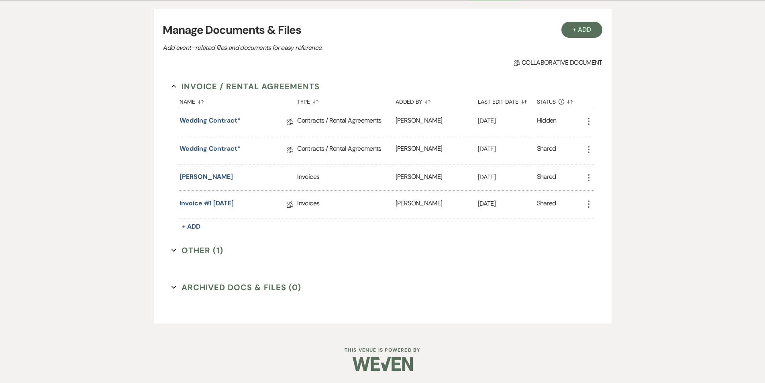
click at [203, 200] on link "Invoice #1 [DATE]" at bounding box center [206, 204] width 54 height 12
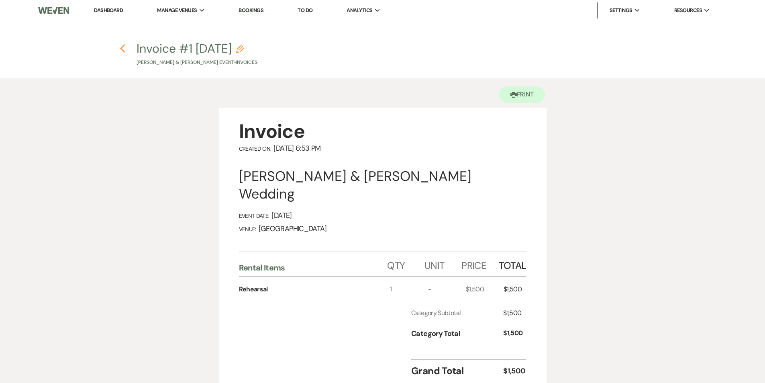
click at [124, 49] on icon "Previous" at bounding box center [123, 49] width 6 height 10
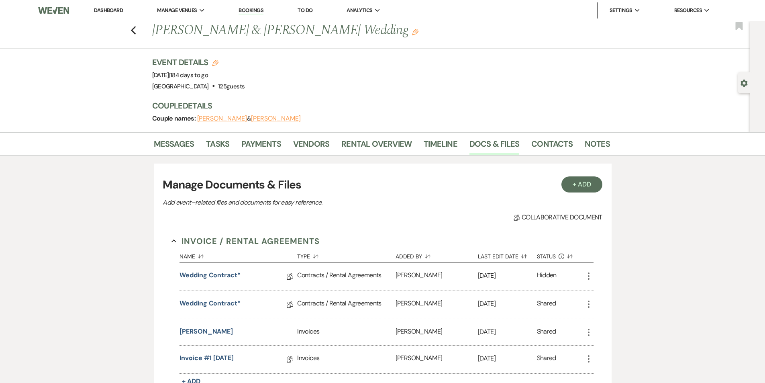
scroll to position [155, 0]
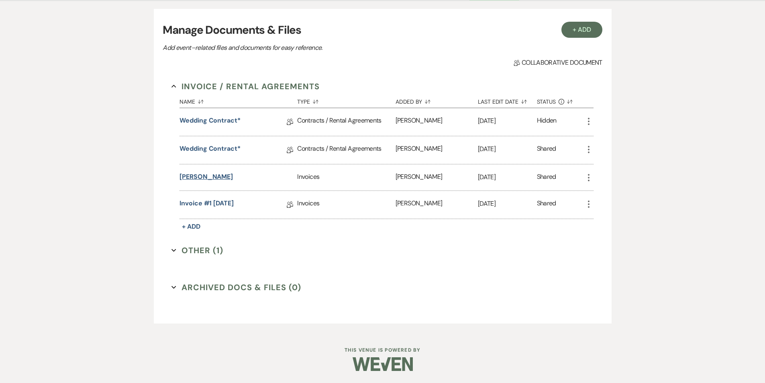
click at [194, 178] on button "[PERSON_NAME]" at bounding box center [205, 177] width 53 height 10
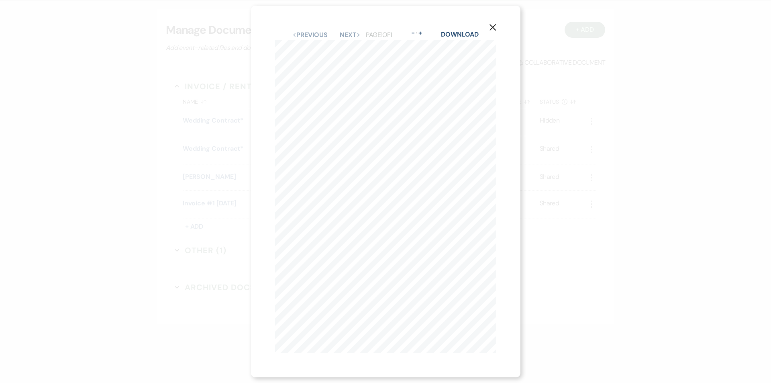
click at [495, 26] on use "button" at bounding box center [492, 27] width 6 height 6
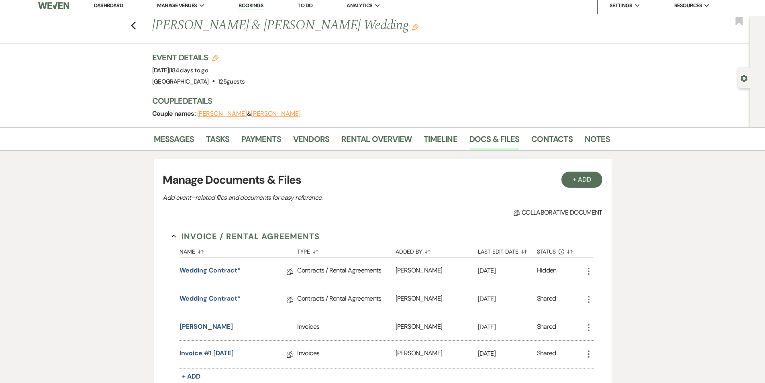
scroll to position [0, 0]
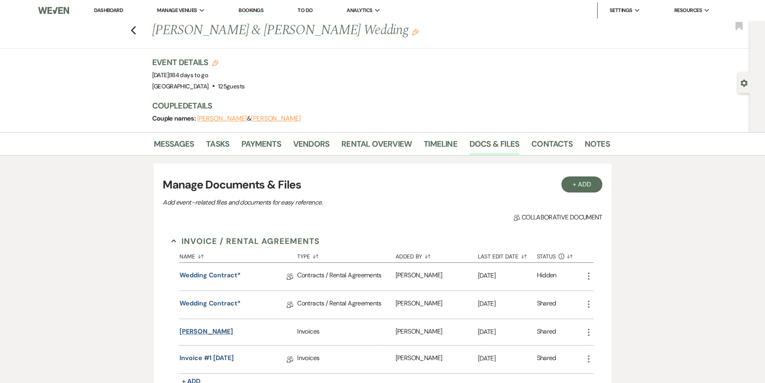
click at [213, 330] on button "[PERSON_NAME]" at bounding box center [205, 331] width 53 height 10
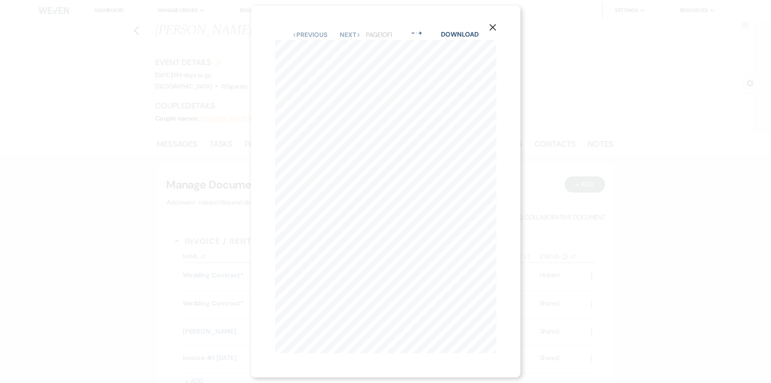
drag, startPoint x: 494, startPoint y: 29, endPoint x: 499, endPoint y: 27, distance: 5.5
click at [494, 29] on button "X" at bounding box center [493, 27] width 12 height 14
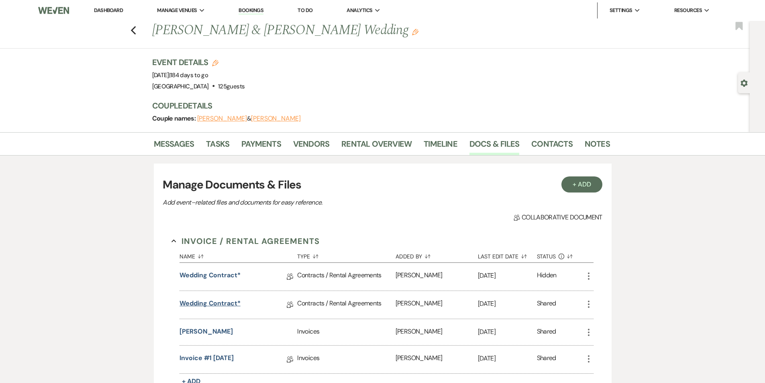
click at [210, 301] on link "Wedding Contract*" at bounding box center [209, 304] width 61 height 12
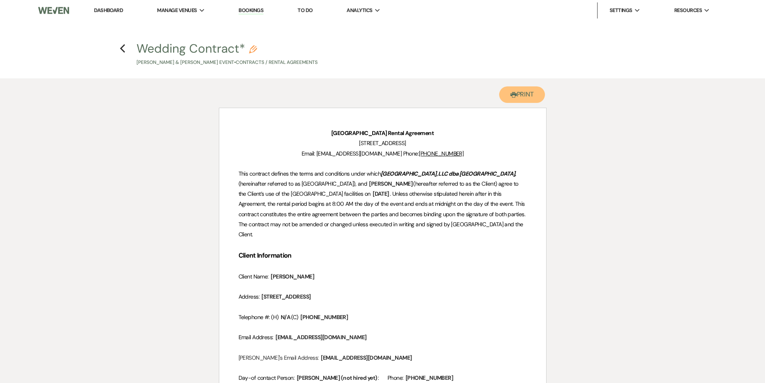
click at [524, 97] on button "Printer Print" at bounding box center [522, 94] width 46 height 16
click at [121, 48] on use "button" at bounding box center [122, 48] width 5 height 9
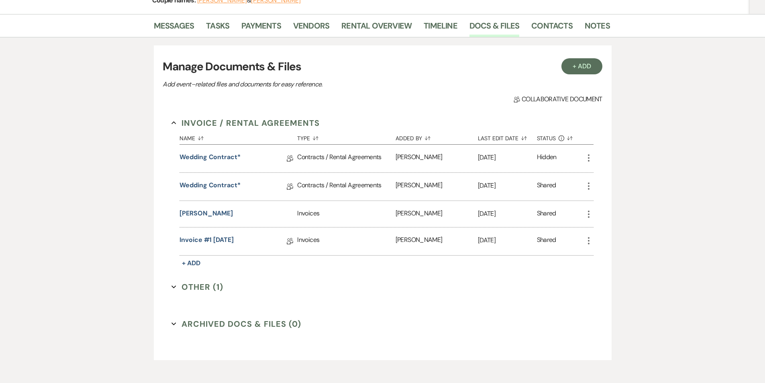
scroll to position [120, 0]
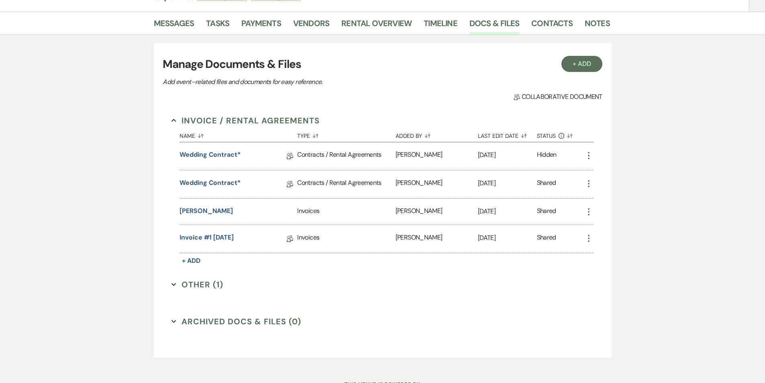
click at [173, 282] on icon "Expand" at bounding box center [173, 284] width 5 height 5
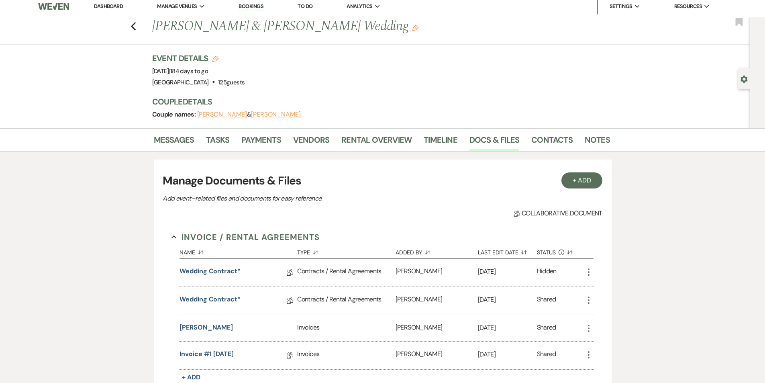
scroll to position [0, 0]
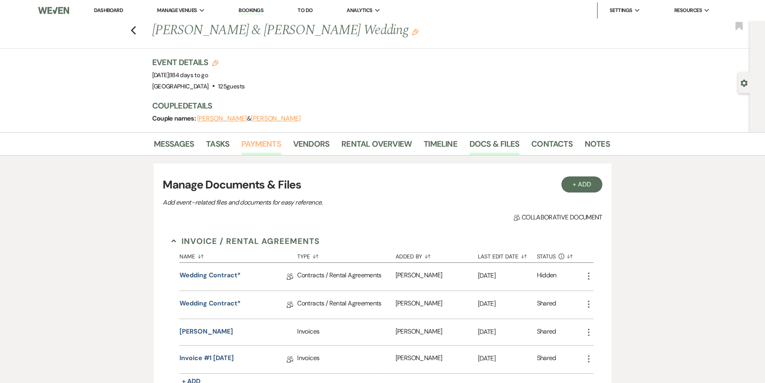
click at [255, 147] on link "Payments" at bounding box center [261, 146] width 40 height 18
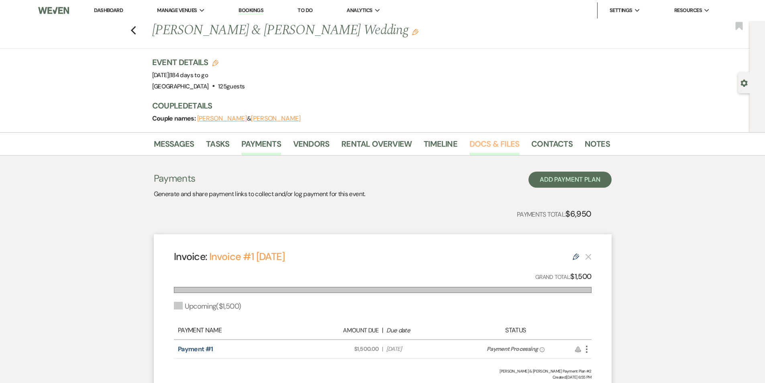
click at [489, 145] on link "Docs & Files" at bounding box center [494, 146] width 50 height 18
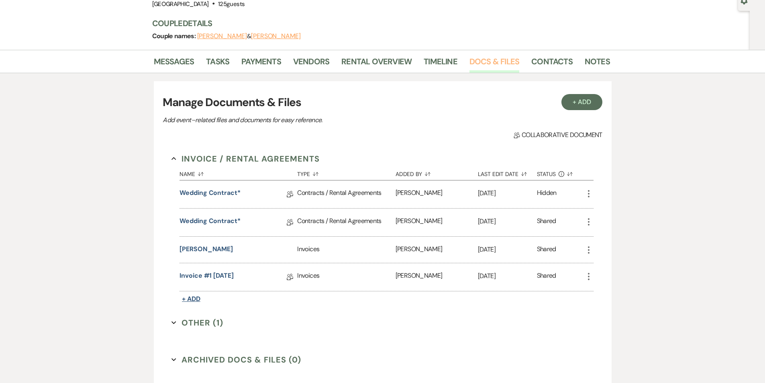
scroll to position [120, 0]
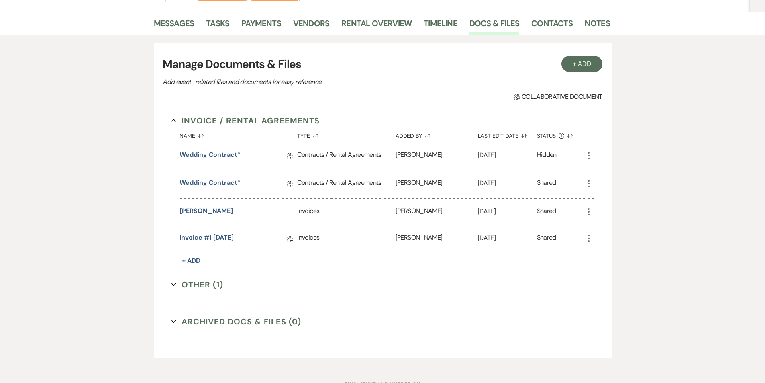
click at [220, 235] on link "Invoice #1 [DATE]" at bounding box center [206, 238] width 54 height 12
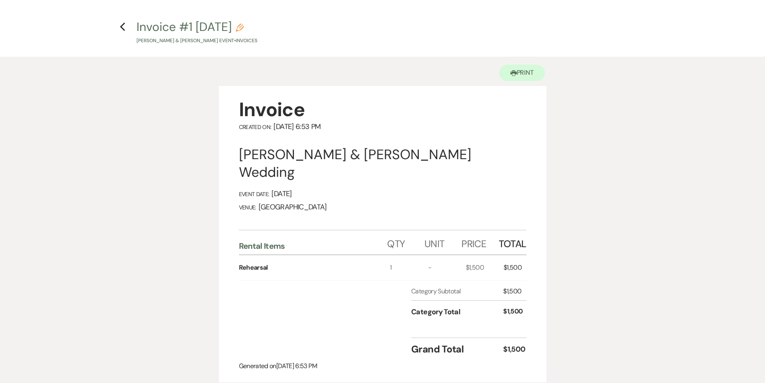
scroll to position [80, 0]
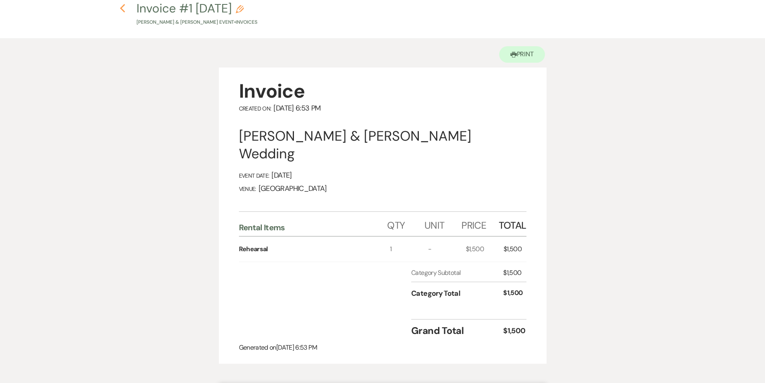
click at [122, 12] on icon "Previous" at bounding box center [123, 9] width 6 height 10
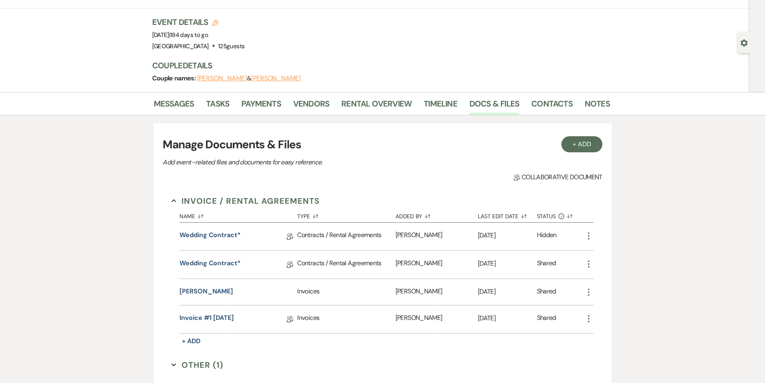
scroll to position [120, 0]
